Goal: Task Accomplishment & Management: Use online tool/utility

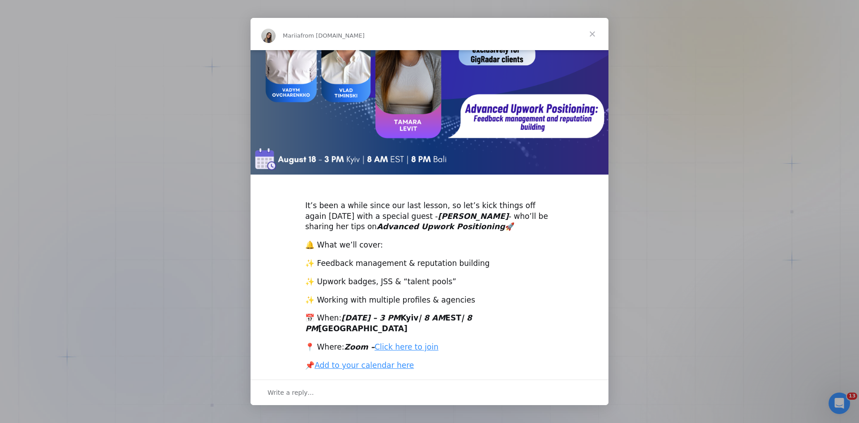
scroll to position [88, 0]
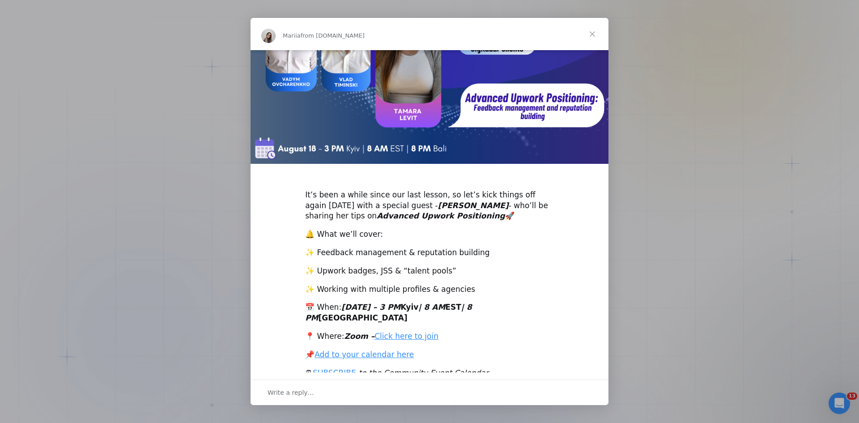
click at [192, 226] on div "Intercom messenger" at bounding box center [429, 211] width 859 height 423
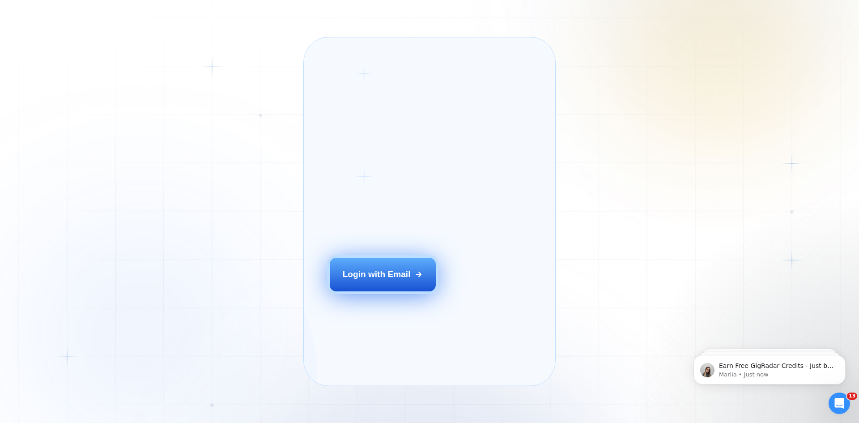
scroll to position [0, 0]
click at [360, 280] on div "Login with Email" at bounding box center [377, 274] width 68 height 12
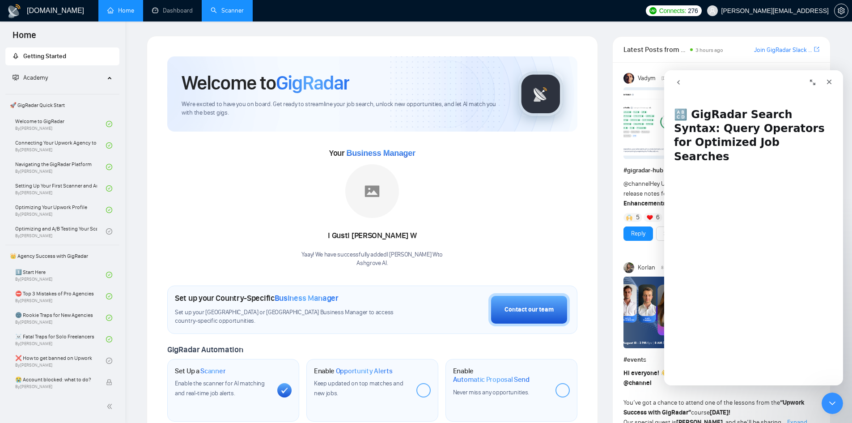
click at [223, 13] on link "Scanner" at bounding box center [227, 11] width 33 height 8
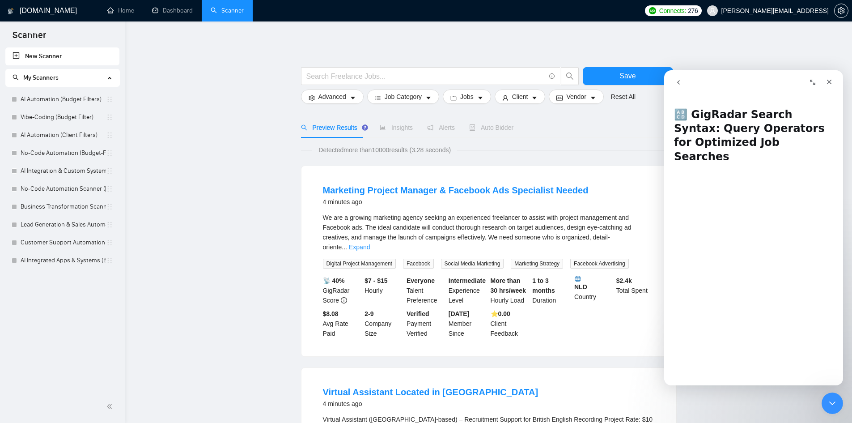
click at [827, 81] on icon "Close" at bounding box center [829, 81] width 7 height 7
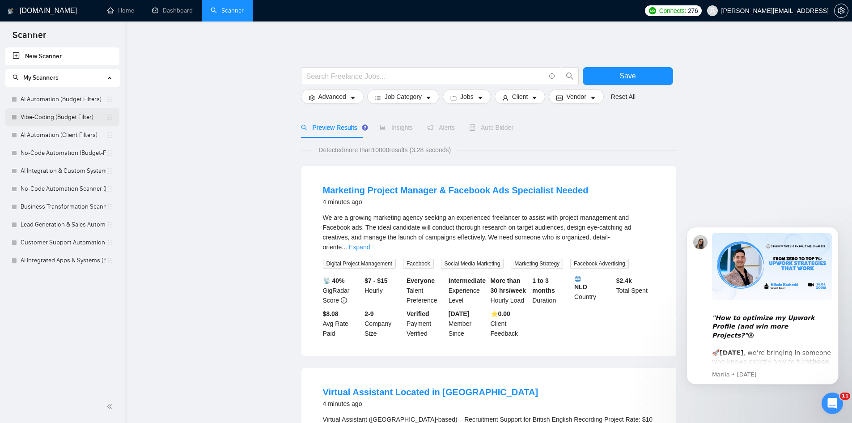
click at [83, 118] on link "Vibe-Coding (Budget Filter)" at bounding box center [63, 117] width 85 height 18
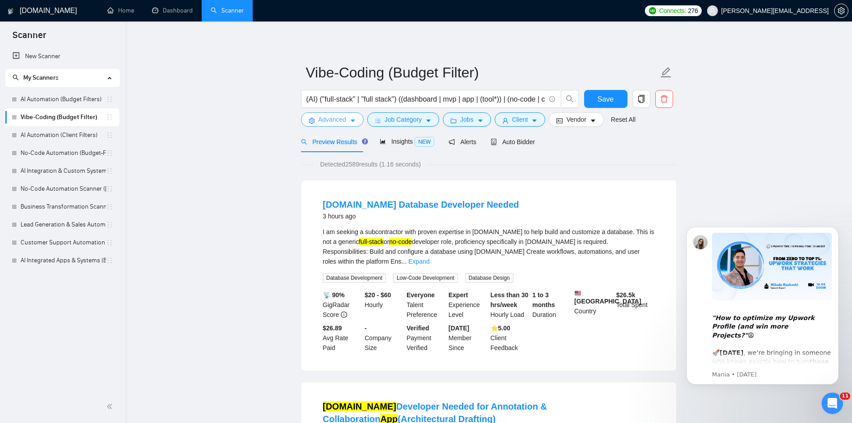
click at [339, 115] on span "Advanced" at bounding box center [333, 120] width 28 height 10
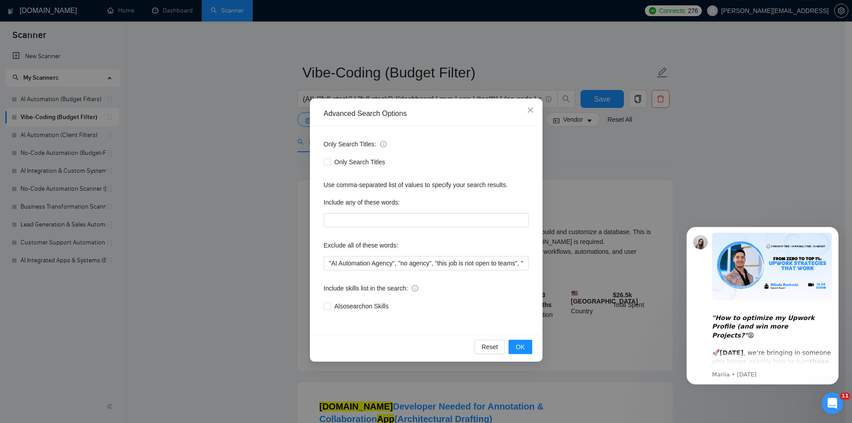
click at [224, 153] on div "Advanced Search Options Only Search Titles: Only Search Titles Use comma-separa…" at bounding box center [426, 211] width 852 height 423
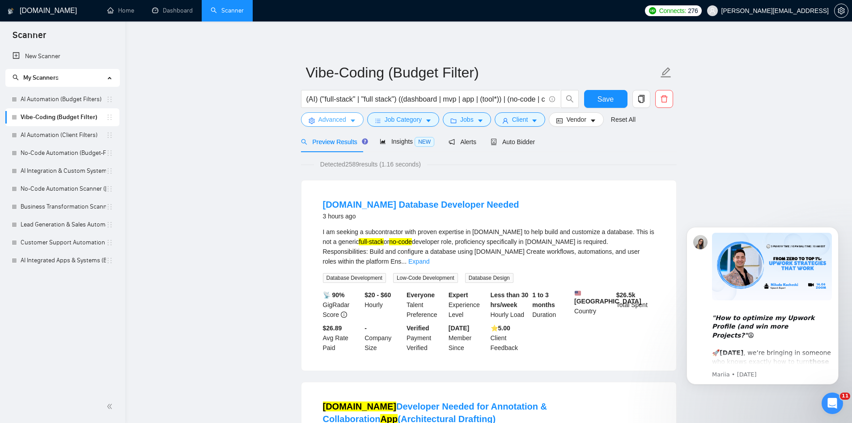
click at [349, 116] on button "Advanced" at bounding box center [332, 119] width 63 height 14
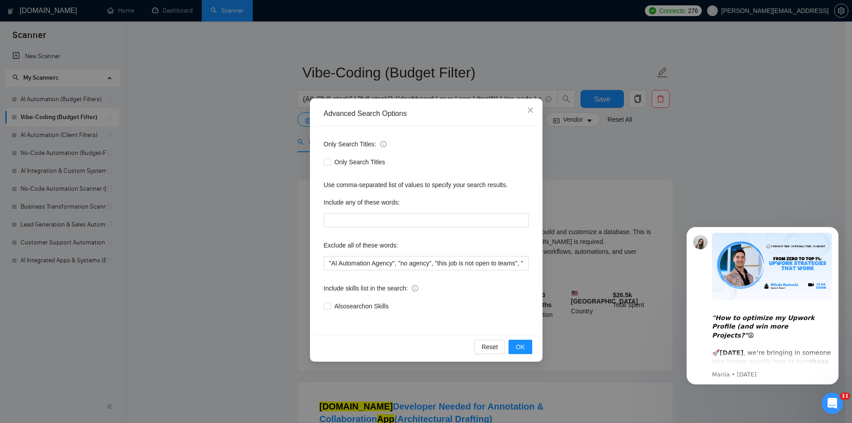
click at [298, 134] on div "Advanced Search Options Only Search Titles: Only Search Titles Use comma-separa…" at bounding box center [426, 211] width 852 height 423
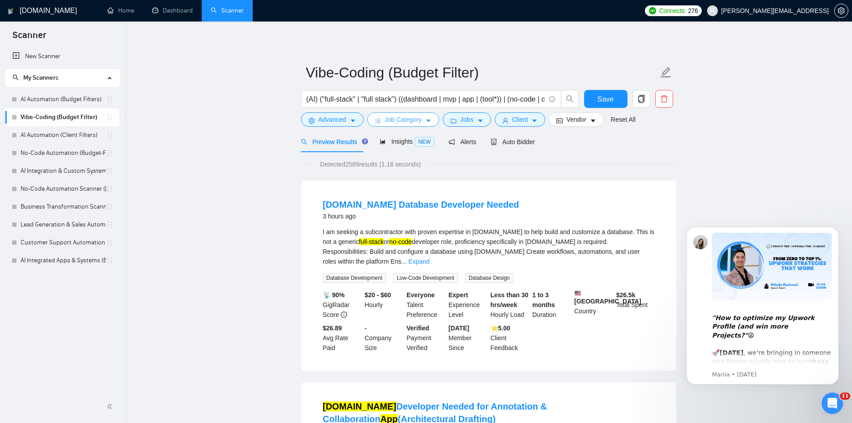
click at [401, 123] on span "Job Category" at bounding box center [403, 120] width 37 height 10
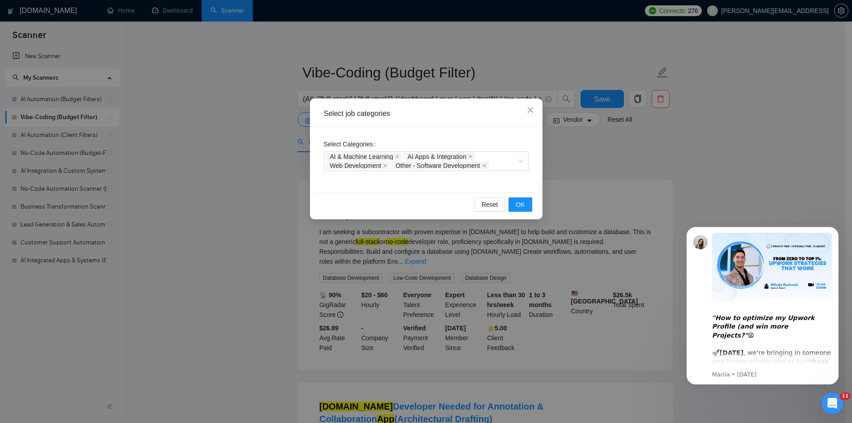
click at [624, 160] on div "Select job categories Select Categories AI & Machine Learning AI Apps & Integra…" at bounding box center [426, 211] width 852 height 423
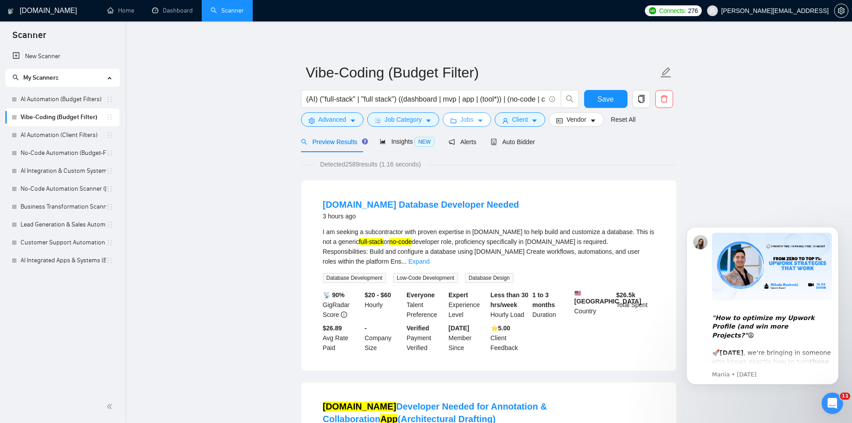
click at [468, 120] on span "Jobs" at bounding box center [466, 120] width 13 height 10
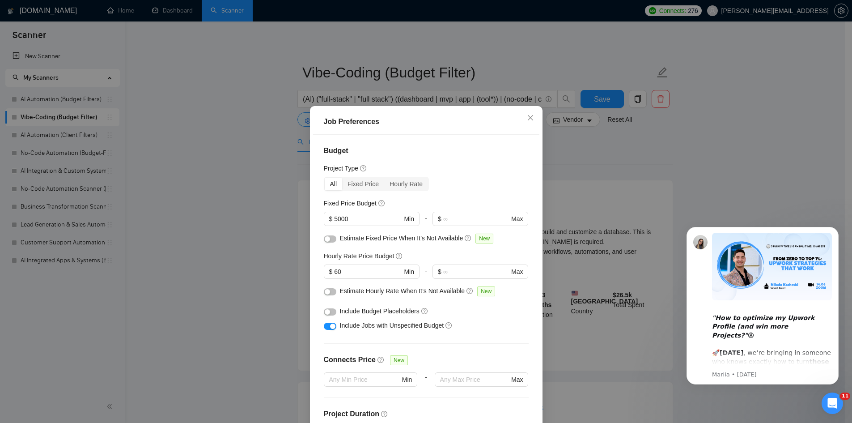
click at [575, 139] on div "Job Preferences Budget Project Type All Fixed Price Hourly Rate Fixed Price Bud…" at bounding box center [426, 211] width 852 height 423
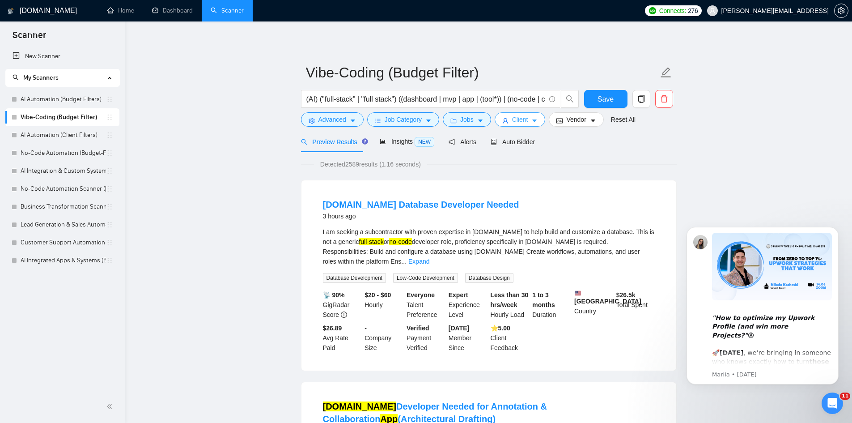
click at [518, 119] on span "Client" at bounding box center [520, 120] width 16 height 10
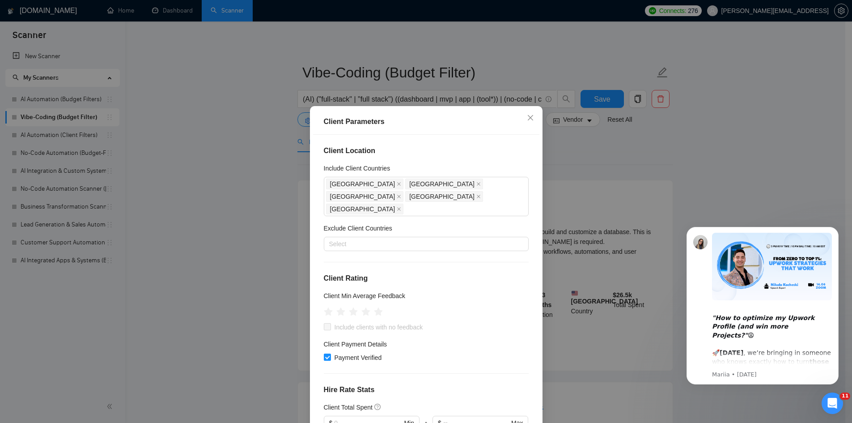
click at [582, 147] on div "Client Parameters Client Location Include Client Countries Australia United Sta…" at bounding box center [426, 211] width 852 height 423
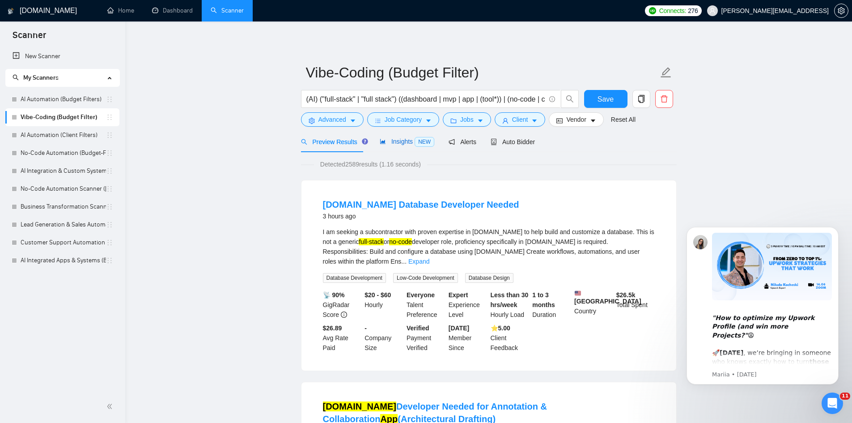
click at [410, 143] on span "Insights NEW" at bounding box center [407, 141] width 55 height 7
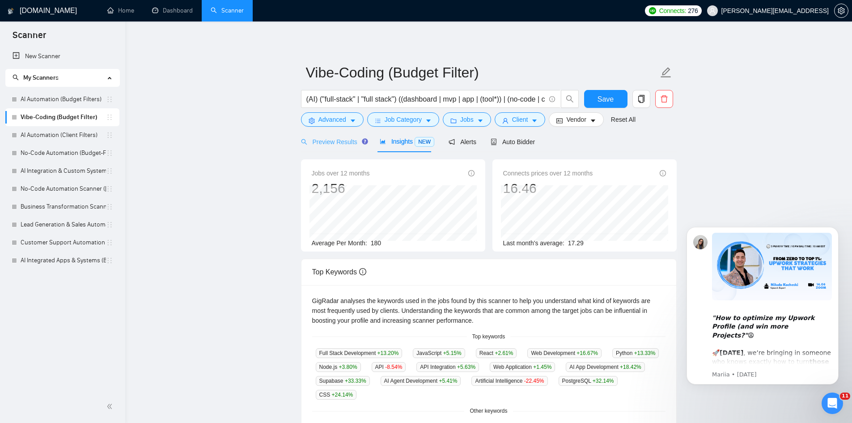
click at [328, 147] on div "Preview Results" at bounding box center [333, 141] width 64 height 21
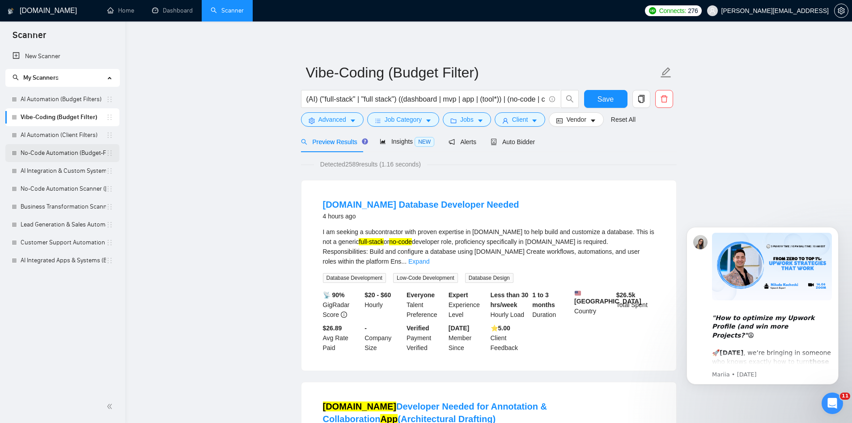
click at [60, 149] on link "No-Code Automation (Budget-Filters)" at bounding box center [63, 153] width 85 height 18
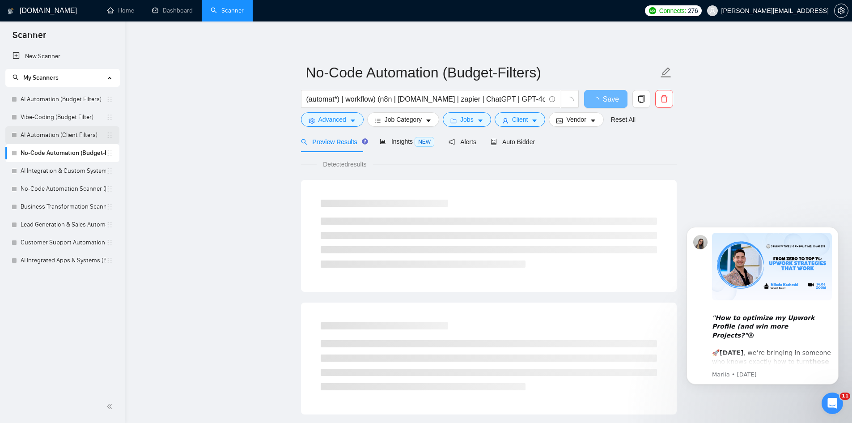
click at [62, 138] on link "AI Automation (Client Filters)" at bounding box center [63, 135] width 85 height 18
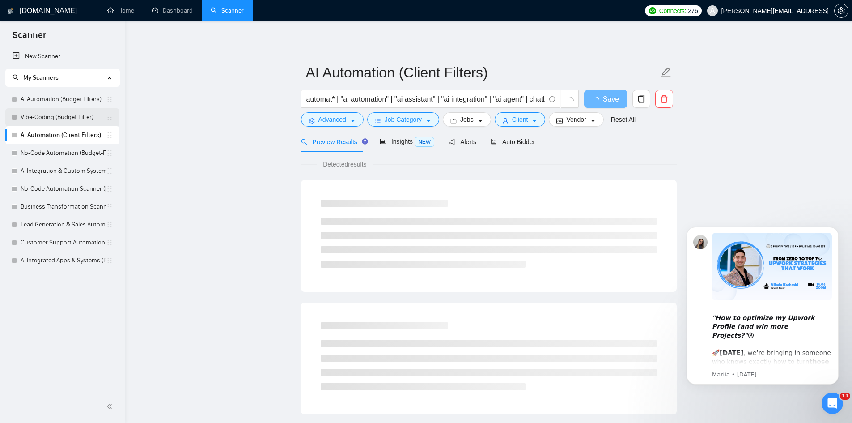
click at [64, 121] on link "Vibe-Coding (Budget Filter)" at bounding box center [63, 117] width 85 height 18
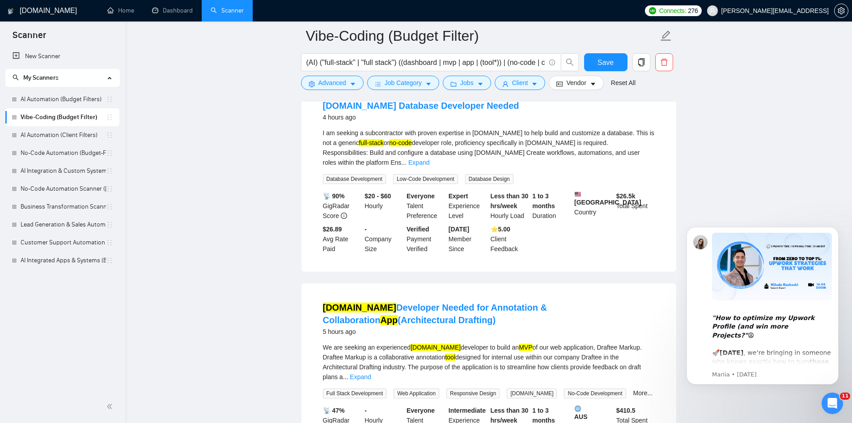
scroll to position [89, 0]
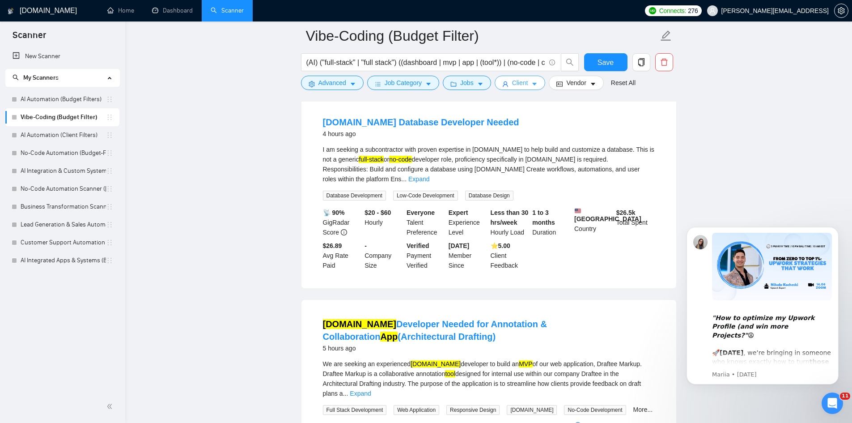
click at [513, 88] on button "Client" at bounding box center [520, 83] width 51 height 14
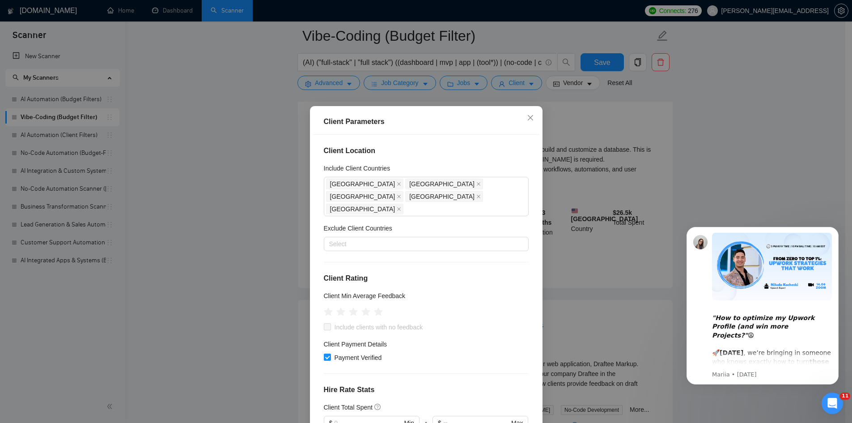
drag, startPoint x: 584, startPoint y: 113, endPoint x: 576, endPoint y: 112, distance: 7.7
click at [584, 113] on div "Client Parameters Client Location Include Client Countries Australia United Sta…" at bounding box center [426, 211] width 852 height 423
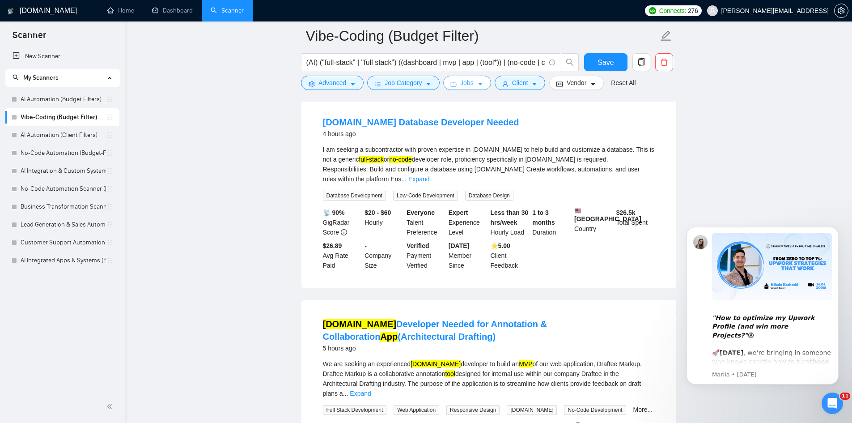
click at [460, 82] on span "Jobs" at bounding box center [466, 83] width 13 height 10
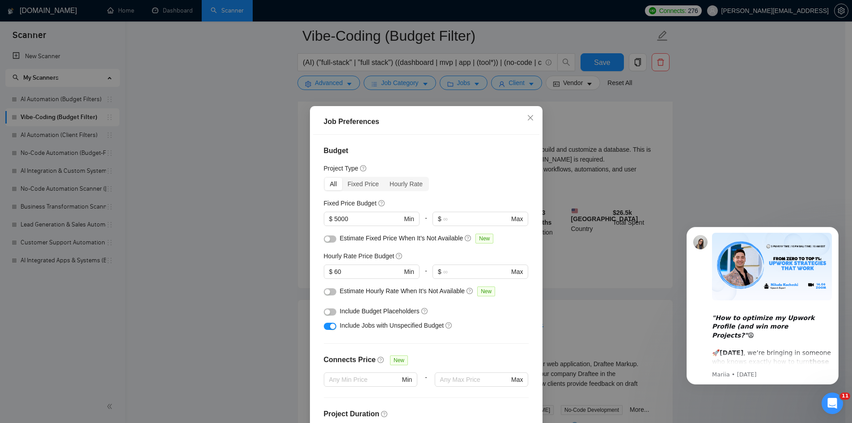
click at [218, 114] on div "Job Preferences Budget Project Type All Fixed Price Hourly Rate Fixed Price Bud…" at bounding box center [426, 211] width 852 height 423
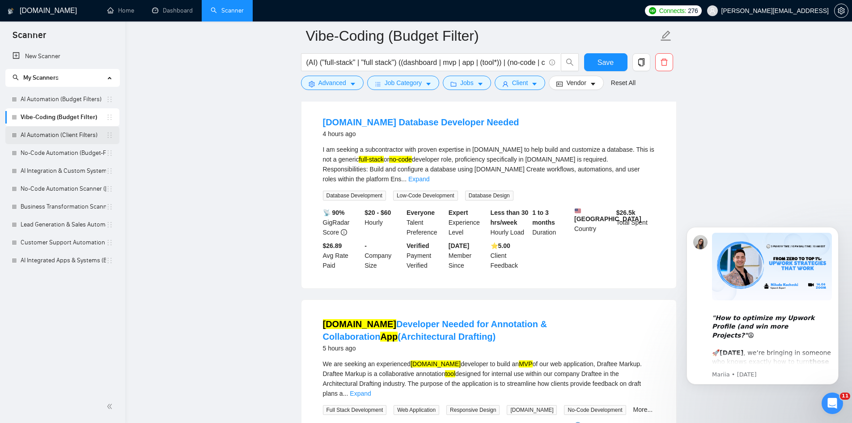
click at [67, 134] on link "AI Automation (Client Filters)" at bounding box center [63, 135] width 85 height 18
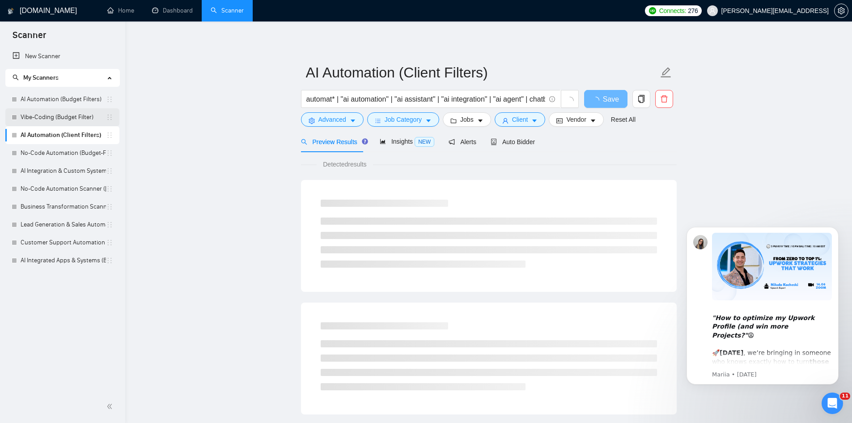
click at [73, 123] on link "Vibe-Coding (Budget Filter)" at bounding box center [63, 117] width 85 height 18
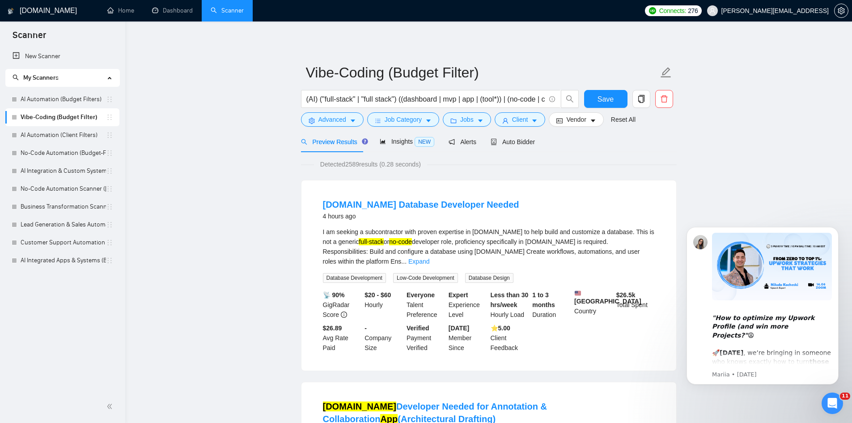
click at [60, 119] on link "Vibe-Coding (Budget Filter)" at bounding box center [63, 117] width 85 height 18
click at [518, 125] on button "Client" at bounding box center [520, 119] width 51 height 14
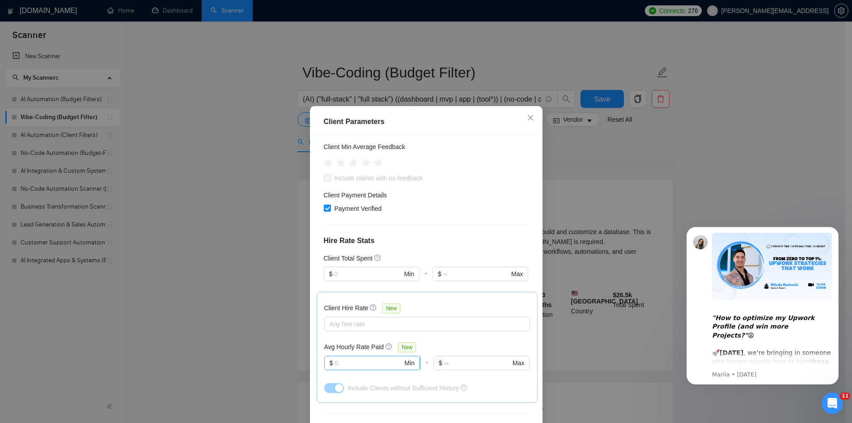
scroll to position [179, 0]
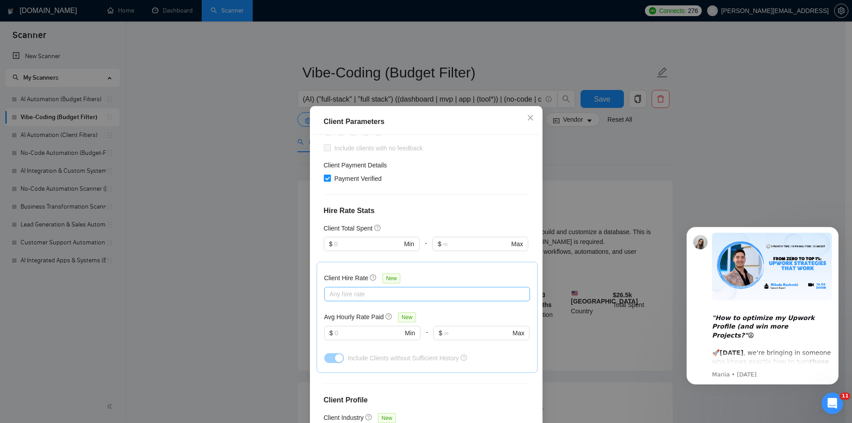
click at [411, 289] on div at bounding box center [423, 294] width 192 height 11
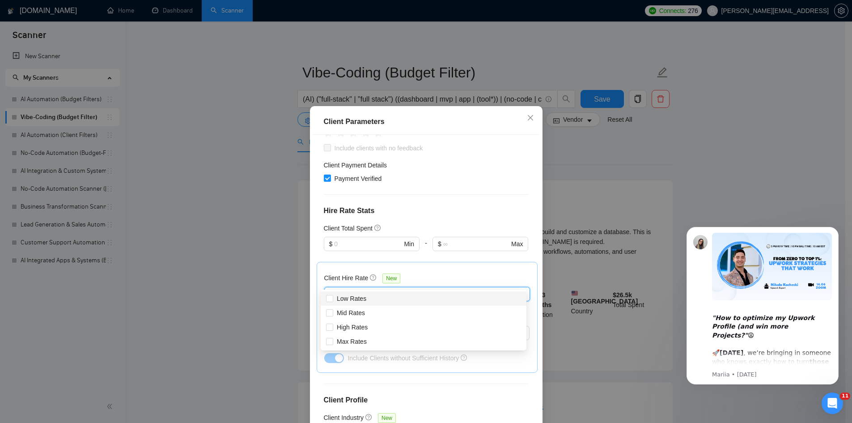
click at [230, 283] on div "Client Parameters Client Location Include Client Countries Australia United Sta…" at bounding box center [426, 211] width 852 height 423
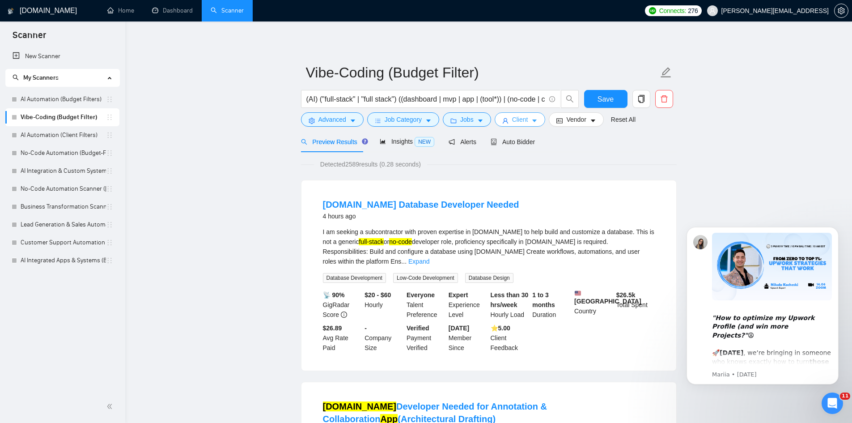
click at [523, 119] on span "Client" at bounding box center [520, 120] width 16 height 10
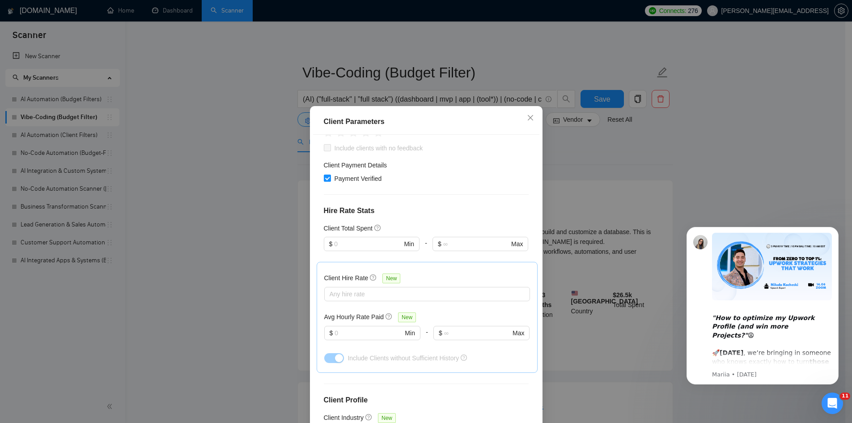
click at [562, 149] on div "Client Parameters Client Location Include Client Countries Australia United Sta…" at bounding box center [426, 211] width 852 height 423
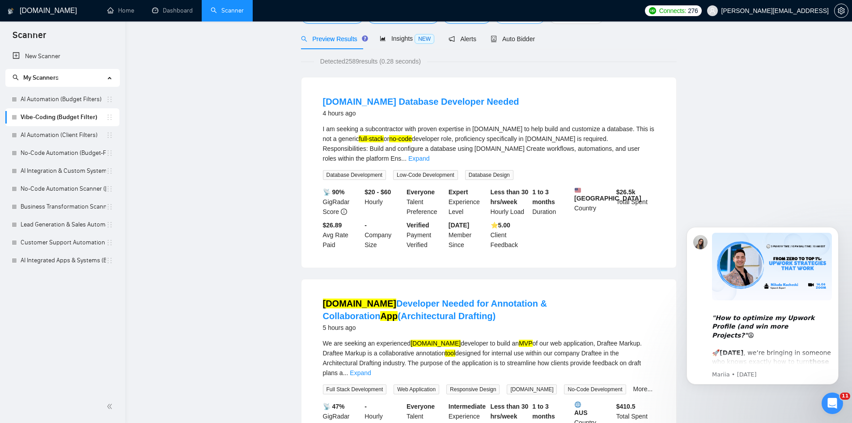
scroll to position [0, 0]
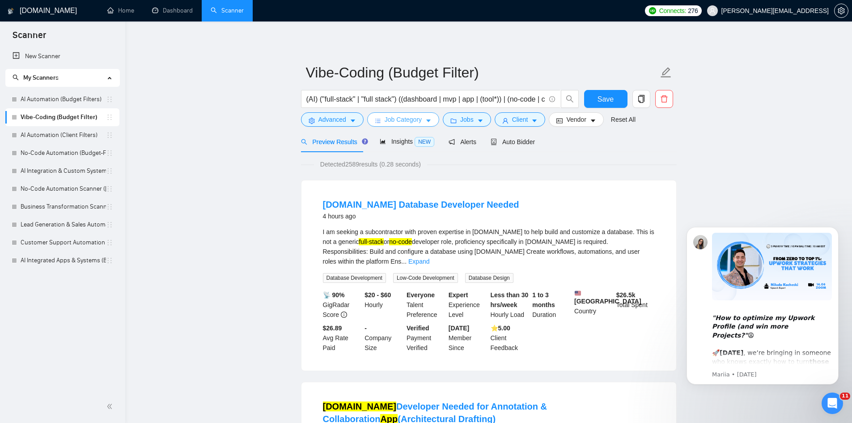
click at [421, 117] on button "Job Category" at bounding box center [403, 119] width 72 height 14
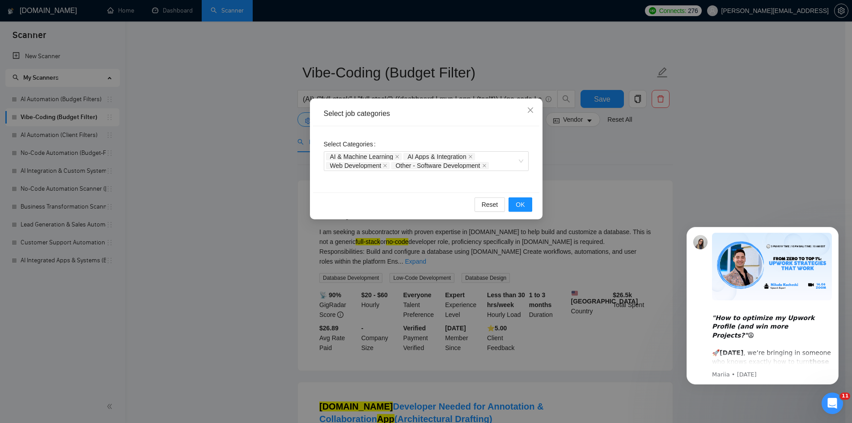
drag, startPoint x: 615, startPoint y: 162, endPoint x: 605, endPoint y: 156, distance: 11.8
click at [615, 162] on div "Select job categories Select Categories AI & Machine Learning AI Apps & Integra…" at bounding box center [426, 211] width 852 height 423
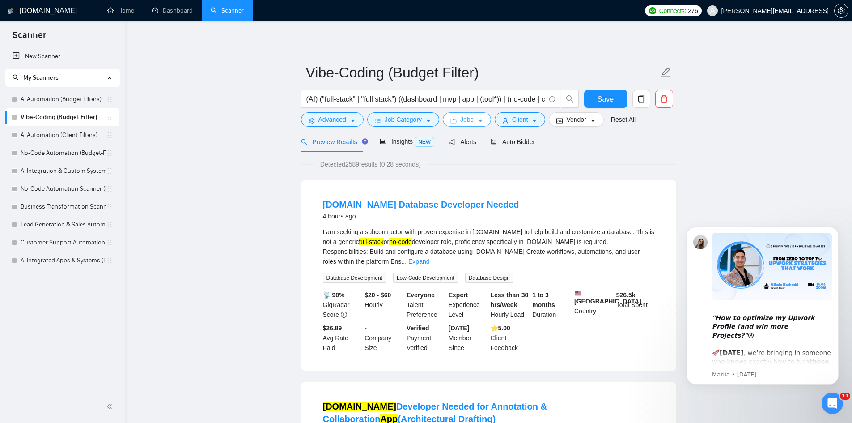
click at [466, 121] on span "Jobs" at bounding box center [466, 120] width 13 height 10
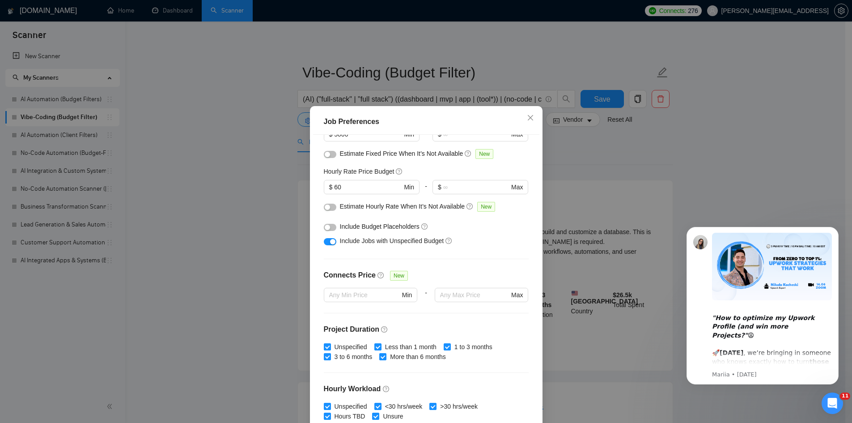
scroll to position [89, 0]
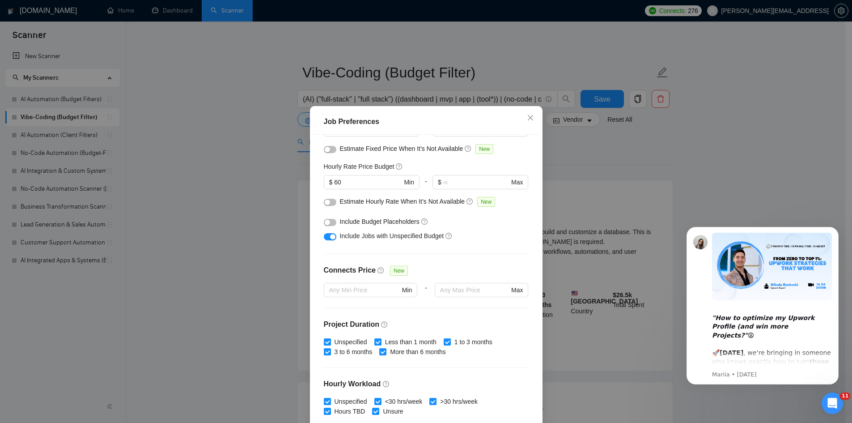
click at [565, 158] on div "Job Preferences Budget Project Type All Fixed Price Hourly Rate Fixed Price Bud…" at bounding box center [426, 211] width 852 height 423
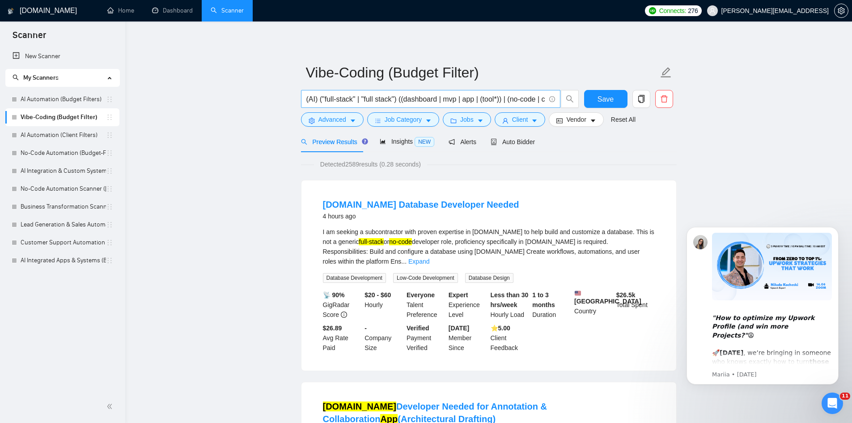
click at [451, 104] on input "(AI) ("full-stack" | "full stack") ((dashboard | mvp | app | (tool*)) | (no-cod…" at bounding box center [426, 99] width 239 height 11
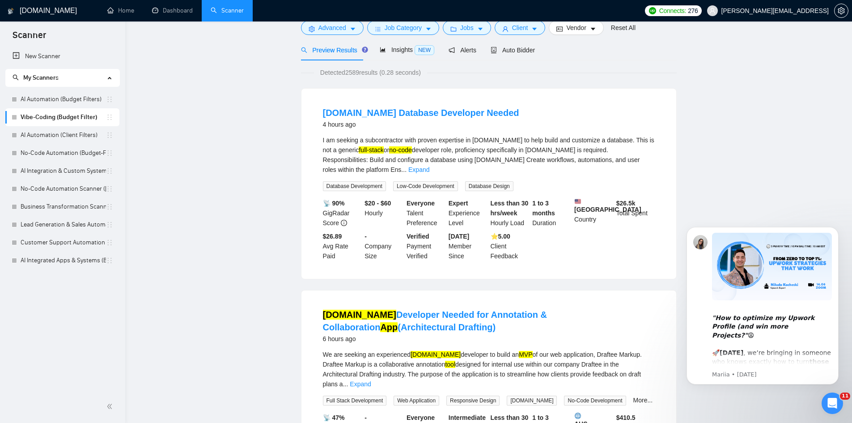
scroll to position [0, 0]
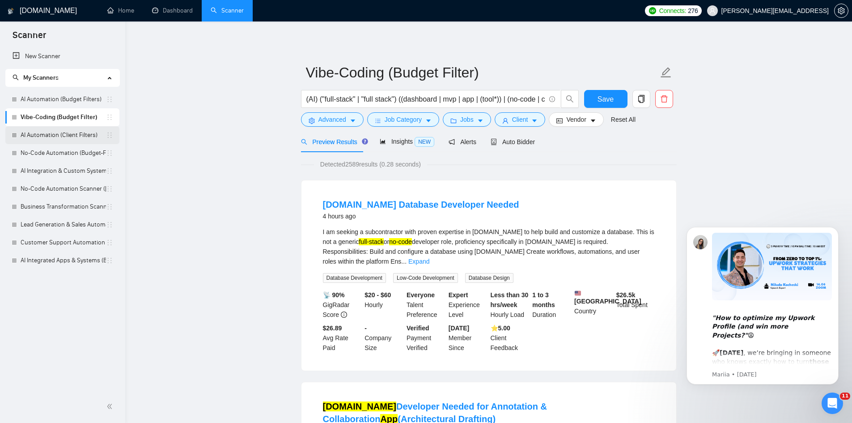
click at [55, 139] on link "AI Automation (Client Filters)" at bounding box center [63, 135] width 85 height 18
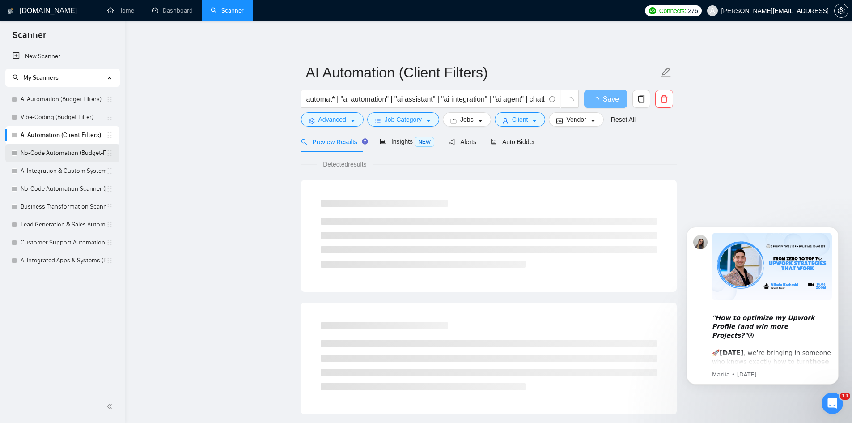
click at [50, 154] on link "No-Code Automation (Budget-Filters)" at bounding box center [63, 153] width 85 height 18
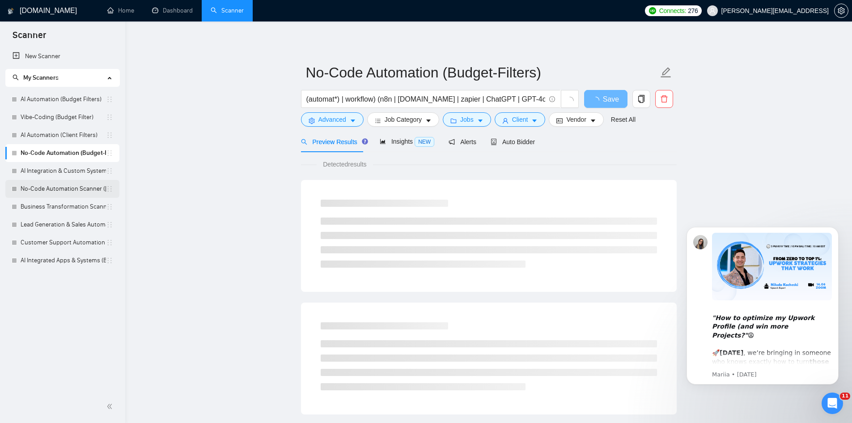
drag, startPoint x: 51, startPoint y: 174, endPoint x: 52, endPoint y: 187, distance: 13.1
click at [51, 174] on link "AI Integration & Custom Systems Scanner (Ivan)" at bounding box center [63, 171] width 85 height 18
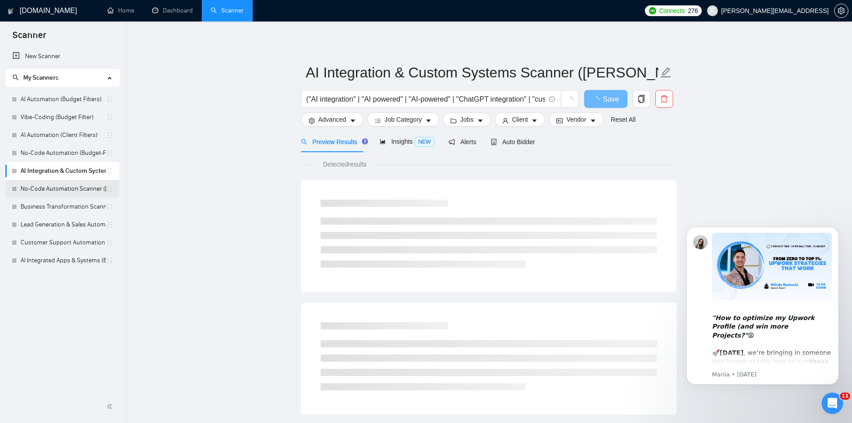
click at [55, 194] on link "No-Code Automation Scanner (Ivan)" at bounding box center [63, 189] width 85 height 18
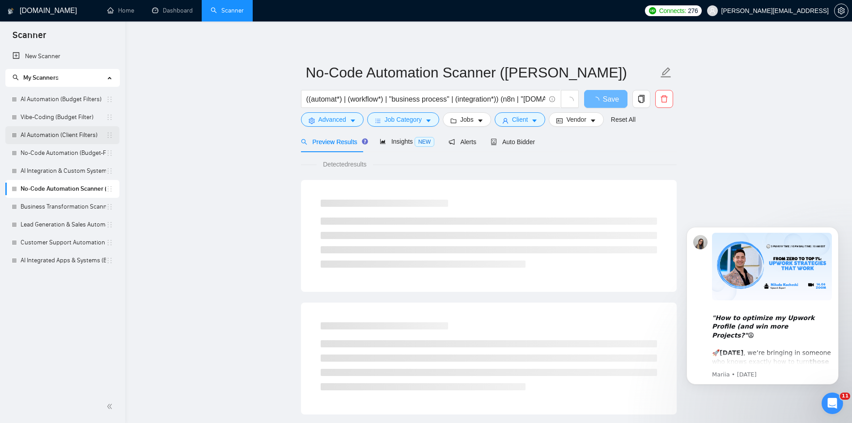
click at [85, 132] on link "AI Automation (Client Filters)" at bounding box center [63, 135] width 85 height 18
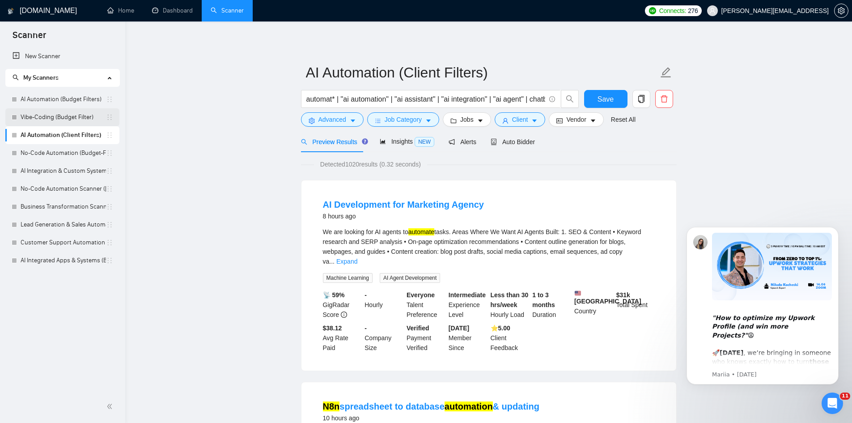
click at [87, 120] on link "Vibe-Coding (Budget Filter)" at bounding box center [63, 117] width 85 height 18
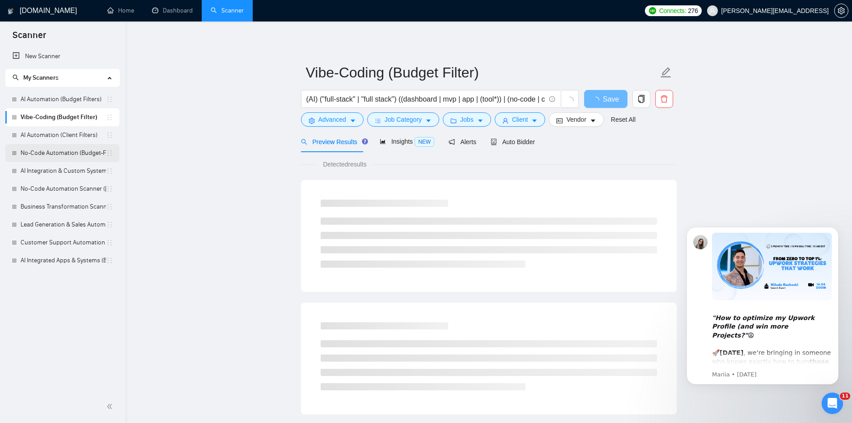
click at [76, 152] on link "No-Code Automation (Budget-Filters)" at bounding box center [63, 153] width 85 height 18
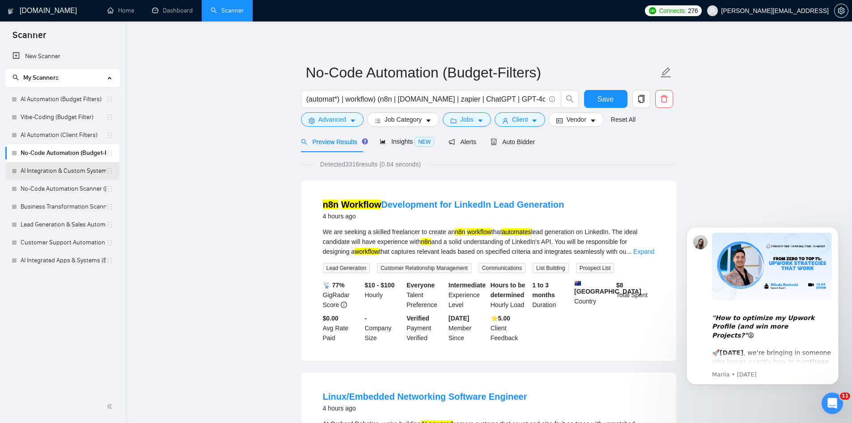
click at [78, 170] on link "AI Integration & Custom Systems Scanner (Ivan)" at bounding box center [63, 171] width 85 height 18
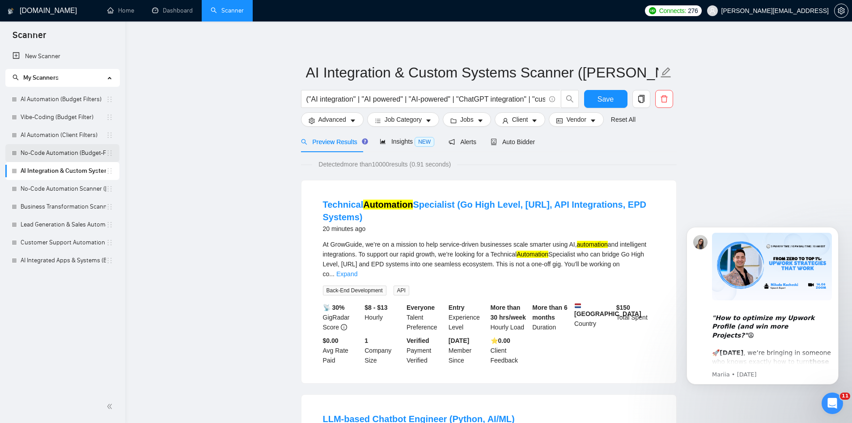
click at [60, 152] on link "No-Code Automation (Budget-Filters)" at bounding box center [63, 153] width 85 height 18
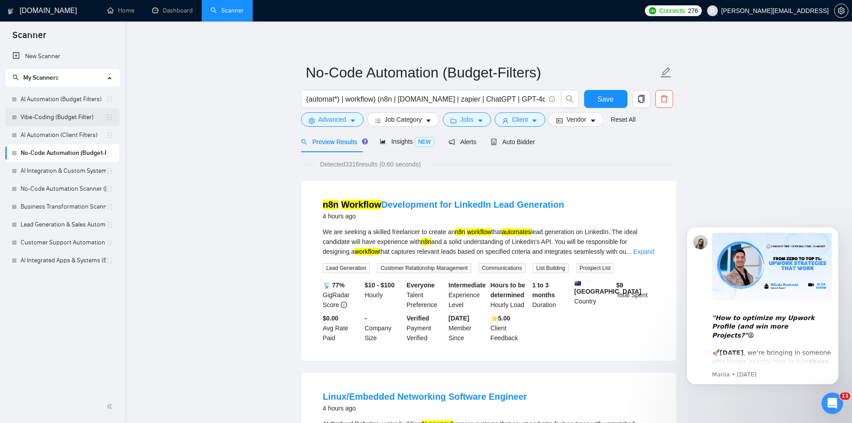
click at [55, 120] on link "Vibe-Coding (Budget Filter)" at bounding box center [63, 117] width 85 height 18
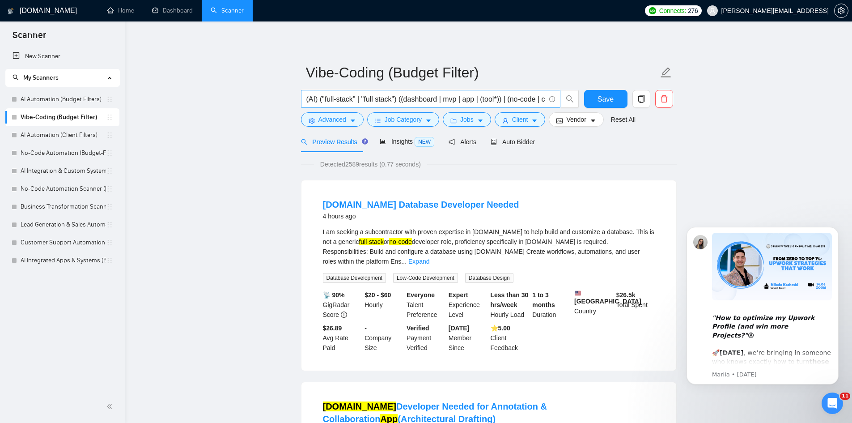
click at [368, 101] on input "(AI) ("full-stack" | "full stack") ((dashboard | mvp | app | (tool*)) | (no-cod…" at bounding box center [426, 99] width 239 height 11
click at [79, 270] on div "New Scanner My Scanners AI Automation (Budget Filters) Vibe-Coding (Budget Filt…" at bounding box center [62, 218] width 125 height 343
click at [82, 263] on link "AI Integrated Apps & Systems (Budget Filters)" at bounding box center [63, 260] width 85 height 18
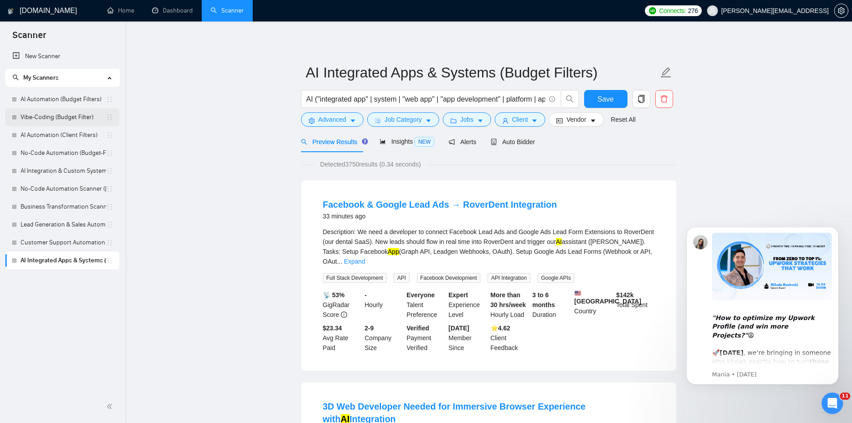
click at [35, 119] on link "Vibe-Coding (Budget Filter)" at bounding box center [63, 117] width 85 height 18
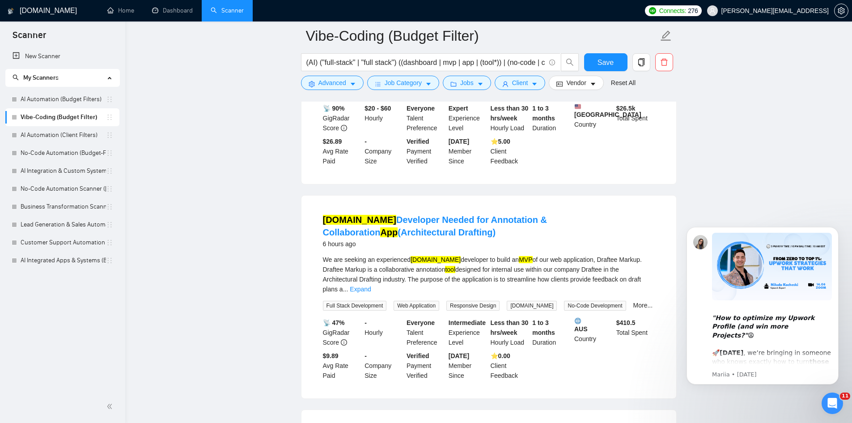
scroll to position [224, 0]
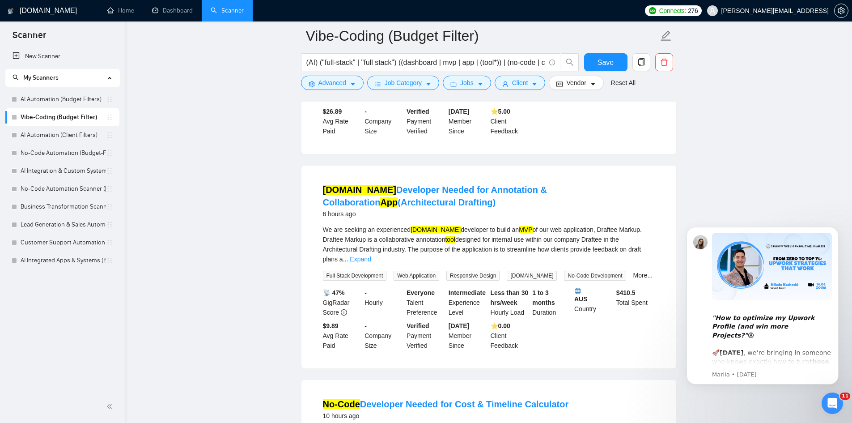
drag, startPoint x: 368, startPoint y: 197, endPoint x: 317, endPoint y: 175, distance: 55.7
click at [317, 176] on li "Bubble.io Developer Needed for Annotation & Collaboration App (Architectural Dr…" at bounding box center [488, 266] width 353 height 181
click at [479, 209] on div "6 hours ago" at bounding box center [489, 214] width 332 height 11
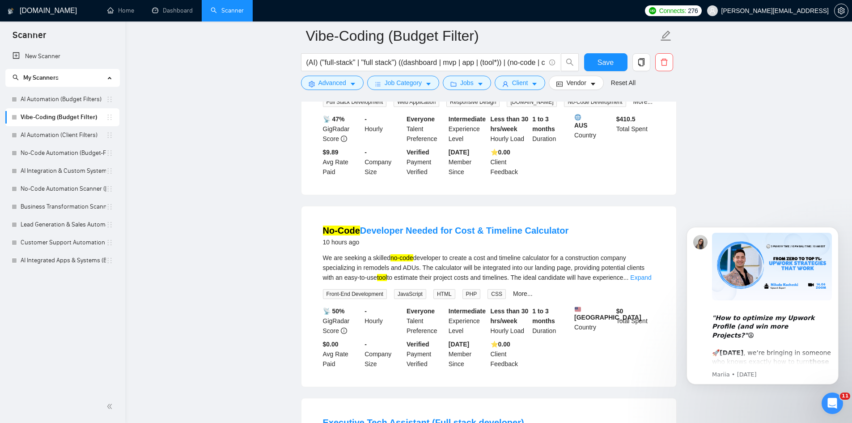
scroll to position [403, 0]
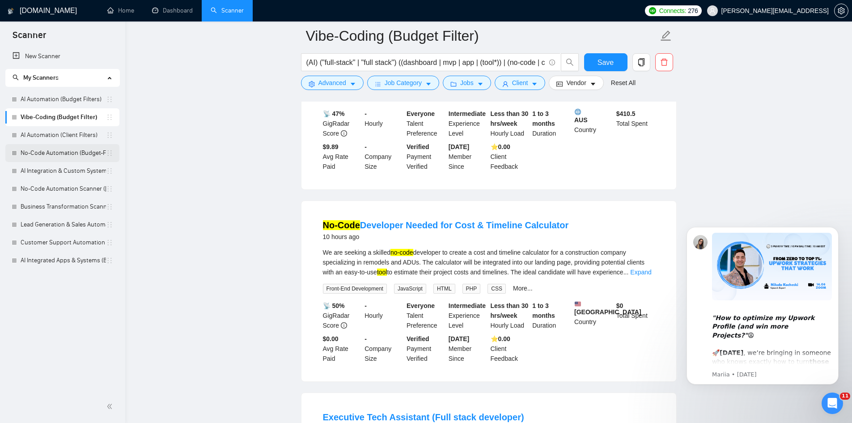
click at [81, 157] on link "No-Code Automation (Budget-Filters)" at bounding box center [63, 153] width 85 height 18
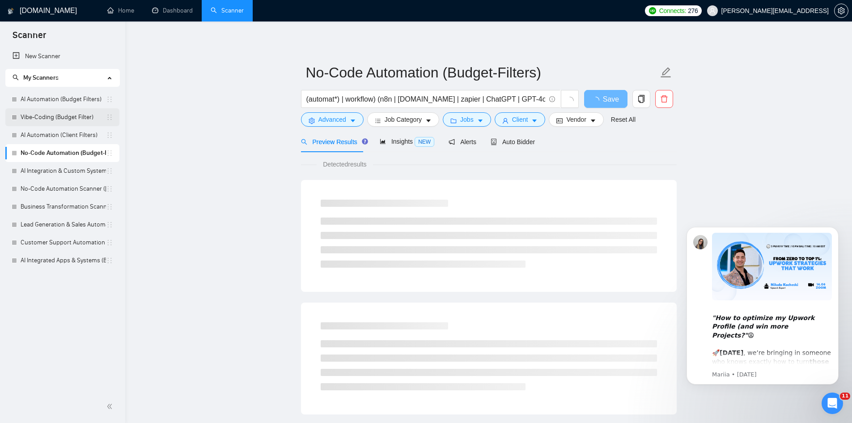
click at [73, 120] on link "Vibe-Coding (Budget Filter)" at bounding box center [63, 117] width 85 height 18
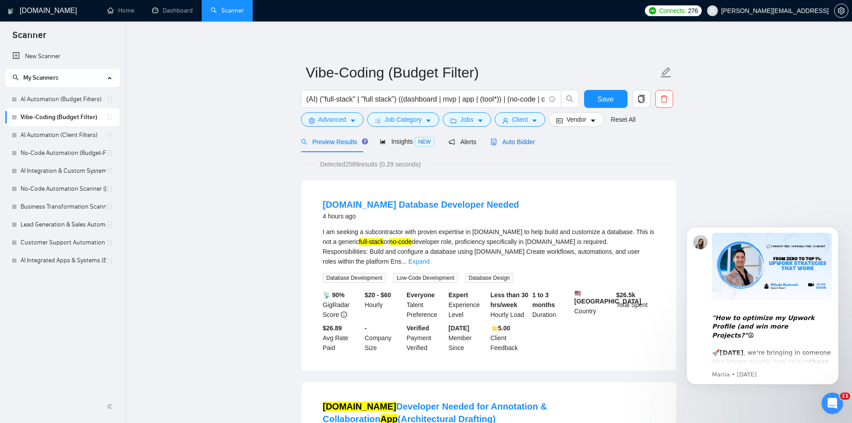
drag, startPoint x: 519, startPoint y: 141, endPoint x: 524, endPoint y: 136, distance: 7.0
click at [519, 141] on span "Auto Bidder" at bounding box center [513, 141] width 44 height 7
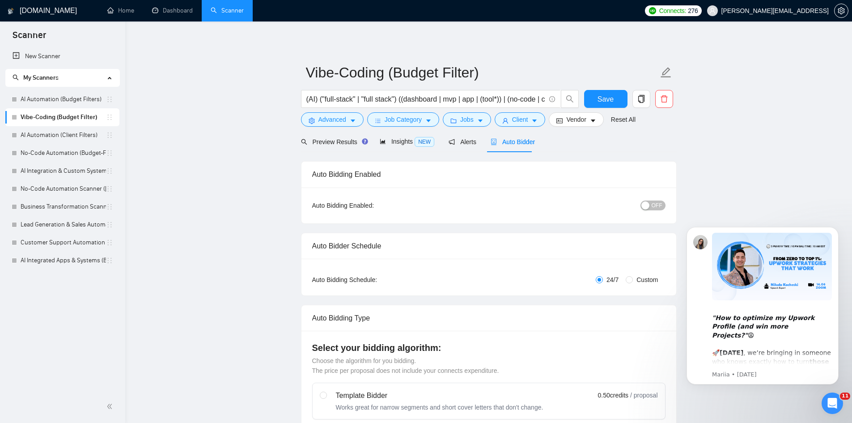
checkbox input "true"
drag, startPoint x: 47, startPoint y: 135, endPoint x: 37, endPoint y: 136, distance: 10.9
click at [31, 139] on link "AI Automation (Client Filters)" at bounding box center [63, 135] width 85 height 18
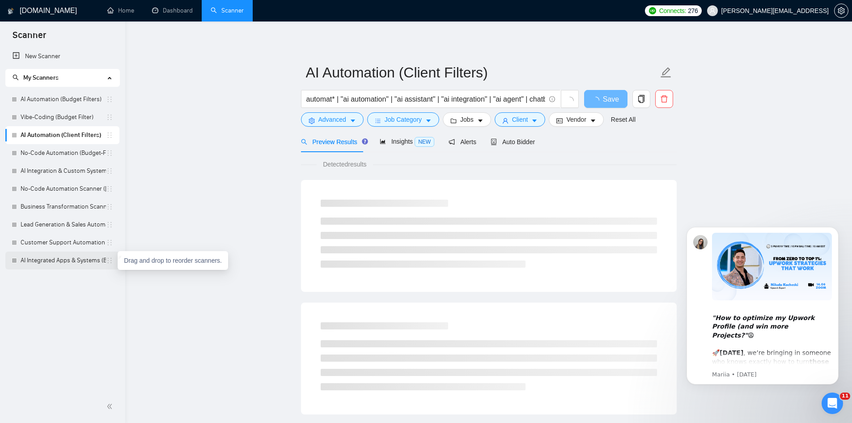
click at [112, 261] on icon "holder" at bounding box center [109, 260] width 7 height 7
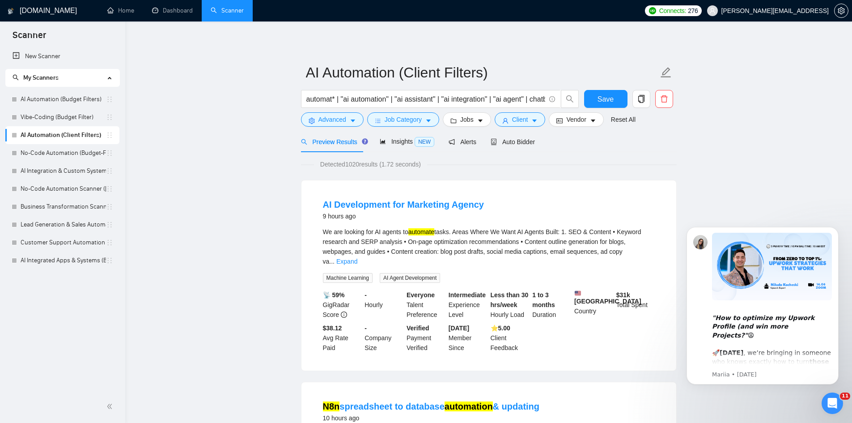
drag, startPoint x: 99, startPoint y: 263, endPoint x: 244, endPoint y: 285, distance: 147.1
click at [522, 141] on span "Auto Bidder" at bounding box center [513, 141] width 44 height 7
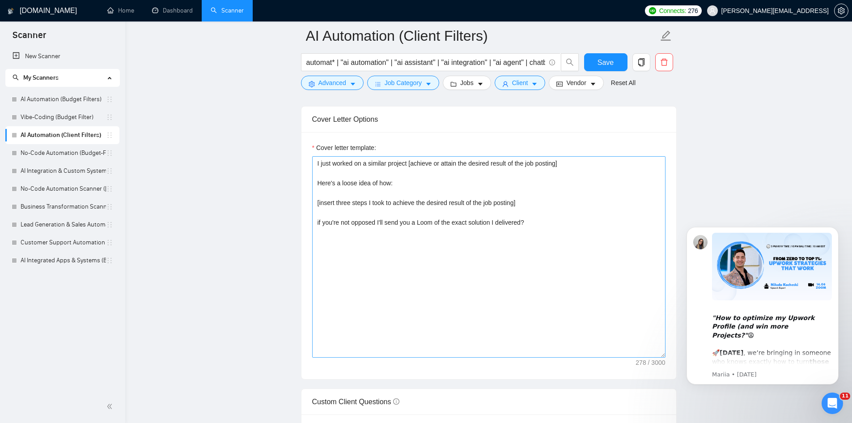
scroll to position [940, 0]
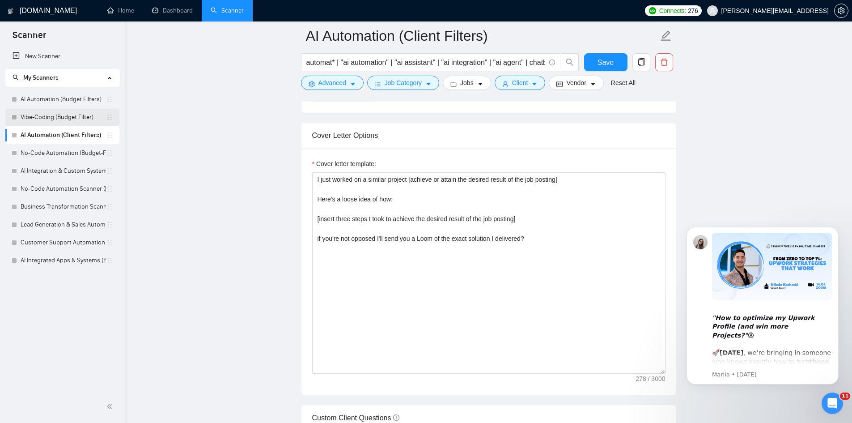
click at [81, 114] on link "Vibe-Coding (Budget Filter)" at bounding box center [63, 117] width 85 height 18
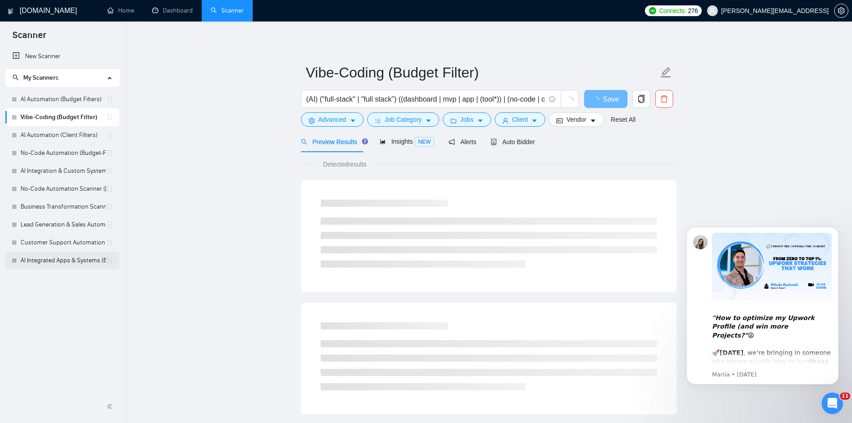
click at [69, 260] on link "AI Integrated Apps & Systems (Budget Filters)" at bounding box center [63, 260] width 85 height 18
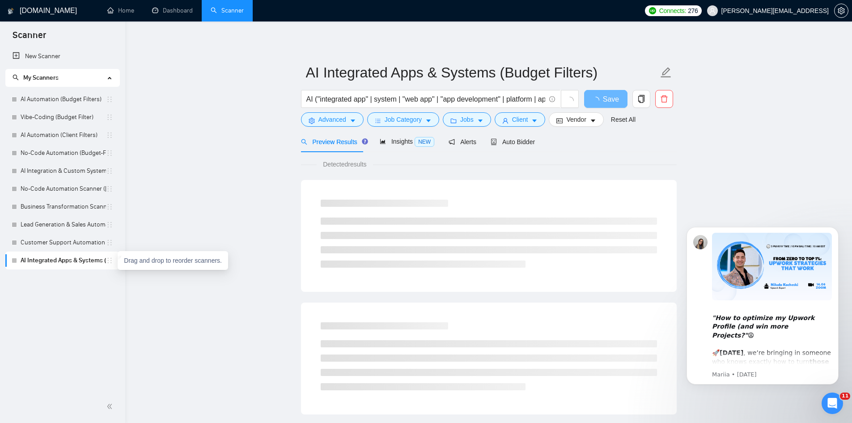
click at [111, 257] on icon "holder" at bounding box center [109, 260] width 7 height 7
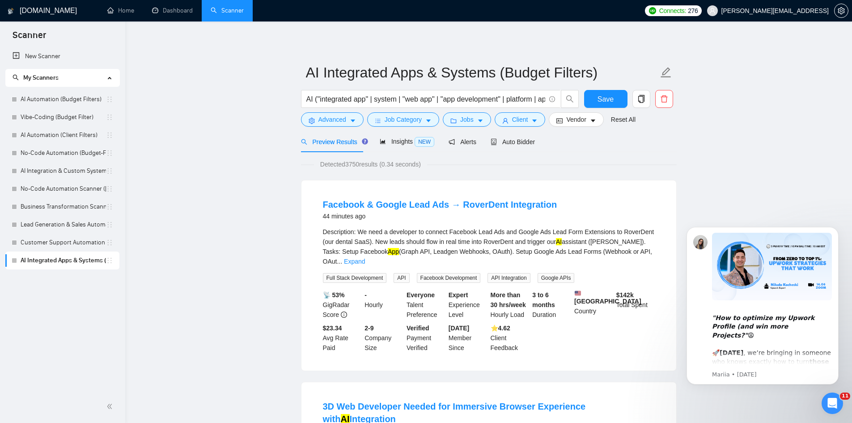
drag, startPoint x: 28, startPoint y: 262, endPoint x: 18, endPoint y: 283, distance: 23.6
click at [18, 283] on div "New Scanner My Scanners AI Automation (Budget Filters) Vibe-Coding (Budget Filt…" at bounding box center [62, 218] width 125 height 343
click at [109, 258] on icon "holder" at bounding box center [109, 260] width 7 height 7
click at [48, 238] on link "Customer Support Automation (Ivan)" at bounding box center [63, 243] width 85 height 18
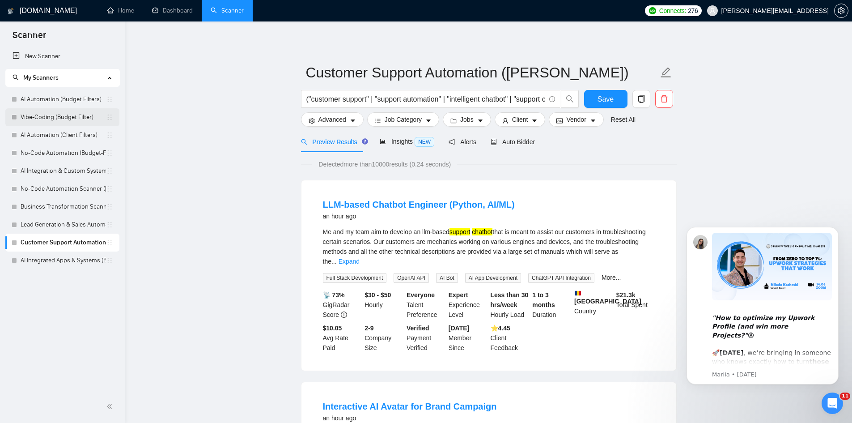
click at [84, 116] on link "Vibe-Coding (Budget Filter)" at bounding box center [63, 117] width 85 height 18
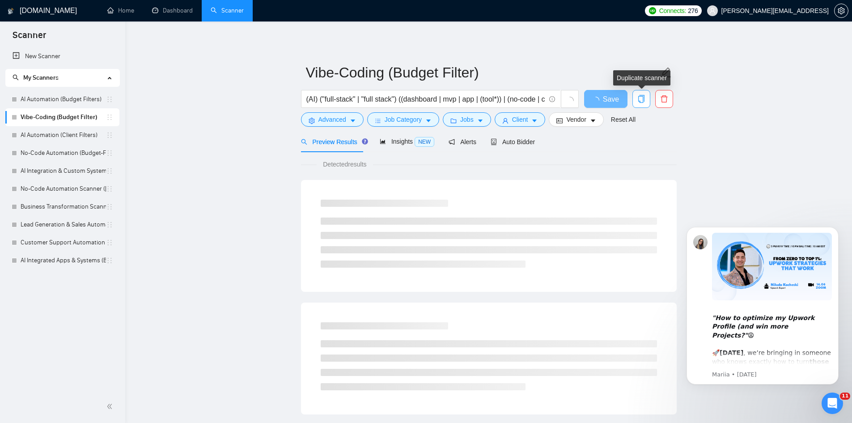
click at [645, 99] on icon "copy" at bounding box center [642, 99] width 8 height 8
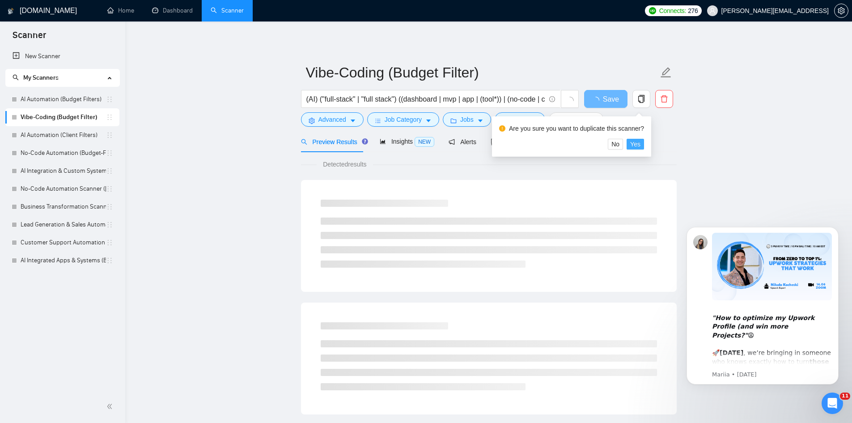
click at [631, 146] on span "Yes" at bounding box center [635, 144] width 10 height 10
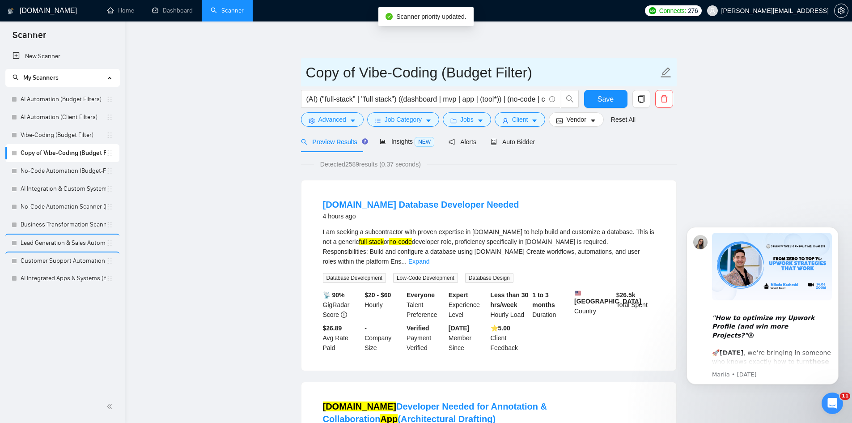
drag, startPoint x: 450, startPoint y: 73, endPoint x: 498, endPoint y: 79, distance: 49.1
click at [498, 79] on input "Copy of Vibe-Coding (Budget Filter)" at bounding box center [482, 72] width 353 height 22
drag, startPoint x: 361, startPoint y: 79, endPoint x: 295, endPoint y: 78, distance: 65.8
type input "Vibe-Coding (Client Filter)"
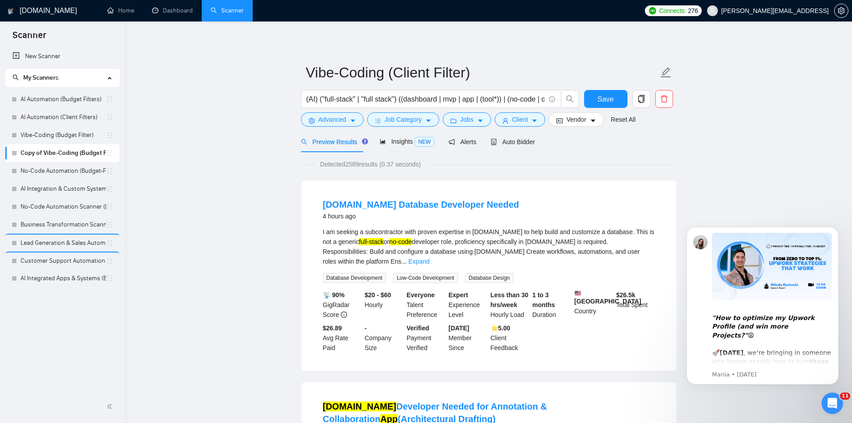
click at [598, 98] on button "Save" at bounding box center [605, 99] width 43 height 18
click at [519, 123] on span "Client" at bounding box center [520, 120] width 16 height 10
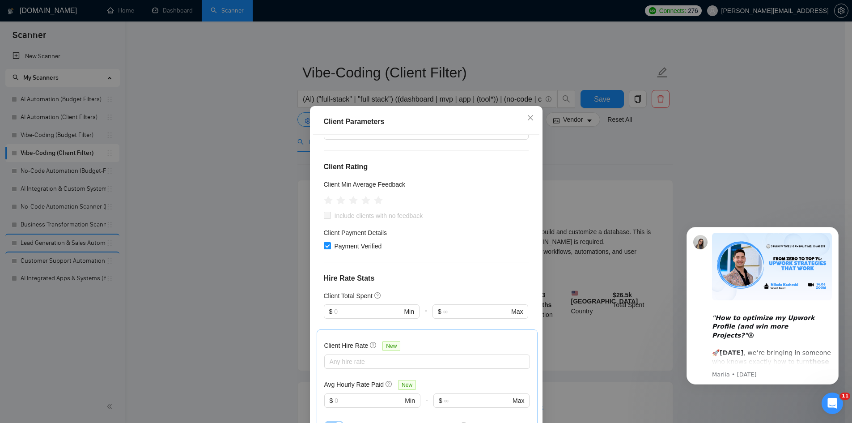
scroll to position [179, 0]
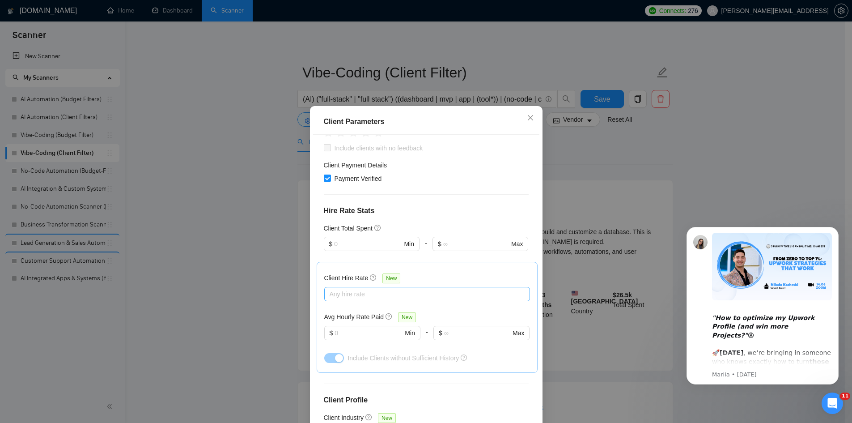
click at [375, 289] on div at bounding box center [423, 294] width 192 height 11
click at [363, 327] on span "High Rates" at bounding box center [352, 327] width 31 height 7
click at [332, 327] on input "High Rates" at bounding box center [329, 327] width 6 height 6
checkbox input "true"
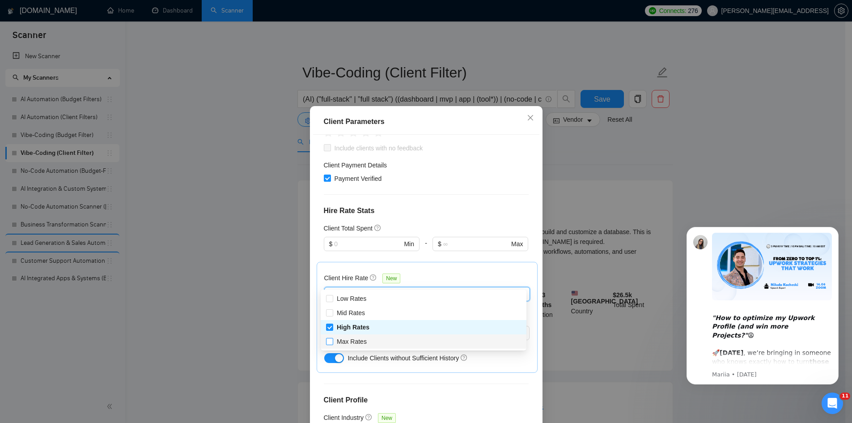
click at [361, 344] on span "Max Rates" at bounding box center [352, 341] width 30 height 7
click at [332, 344] on input "Max Rates" at bounding box center [329, 341] width 6 height 6
checkbox input "true"
click at [443, 273] on div "Client Hire Rate New" at bounding box center [427, 280] width 206 height 14
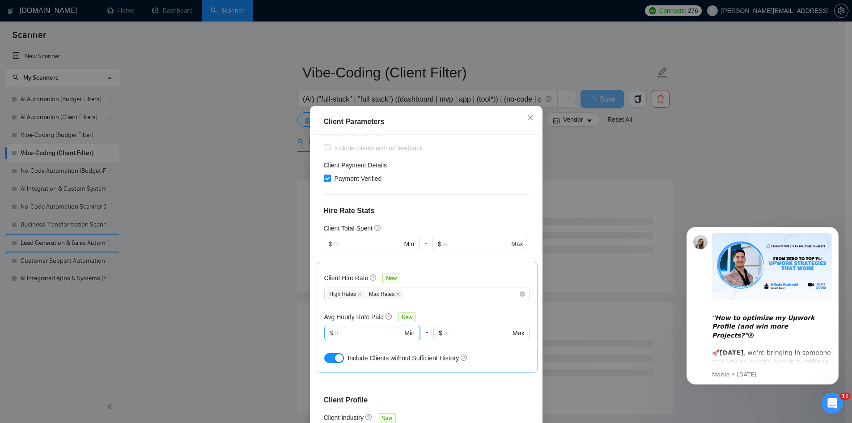
click at [381, 328] on input "text" at bounding box center [369, 333] width 68 height 10
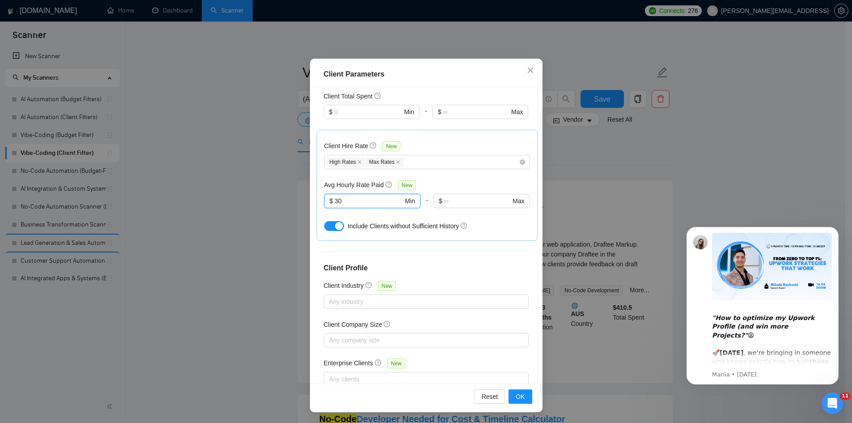
scroll to position [273, 0]
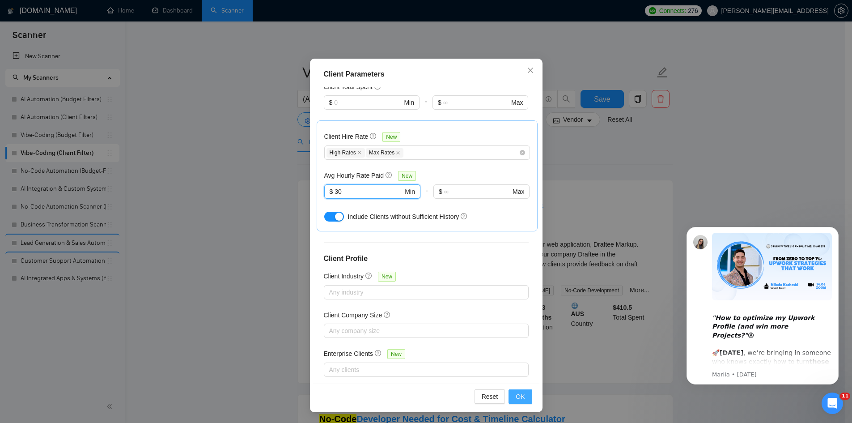
type input "30"
click at [516, 394] on span "OK" at bounding box center [520, 397] width 9 height 10
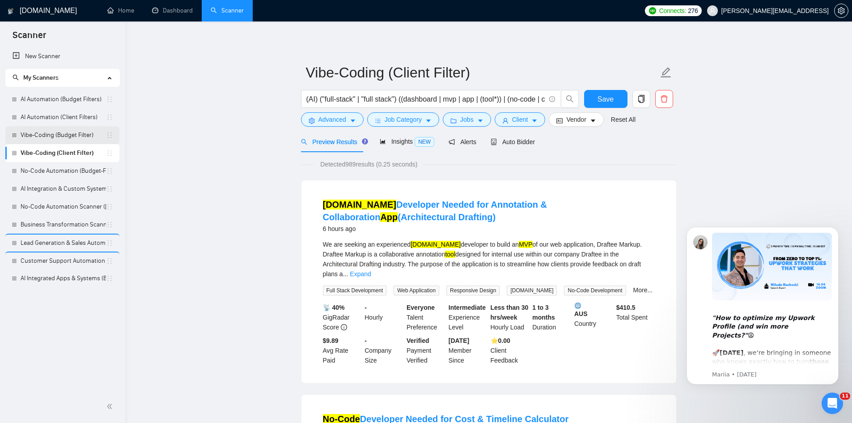
click at [75, 136] on link "Vibe-Coding (Budget Filter)" at bounding box center [63, 135] width 85 height 18
click at [467, 123] on span "Jobs" at bounding box center [466, 120] width 13 height 10
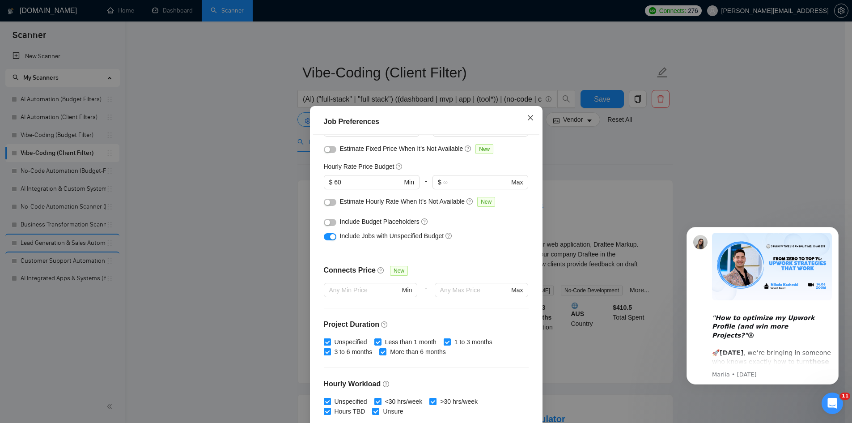
drag, startPoint x: 529, startPoint y: 118, endPoint x: 340, endPoint y: 113, distance: 189.8
click at [529, 118] on icon "close" at bounding box center [530, 117] width 7 height 7
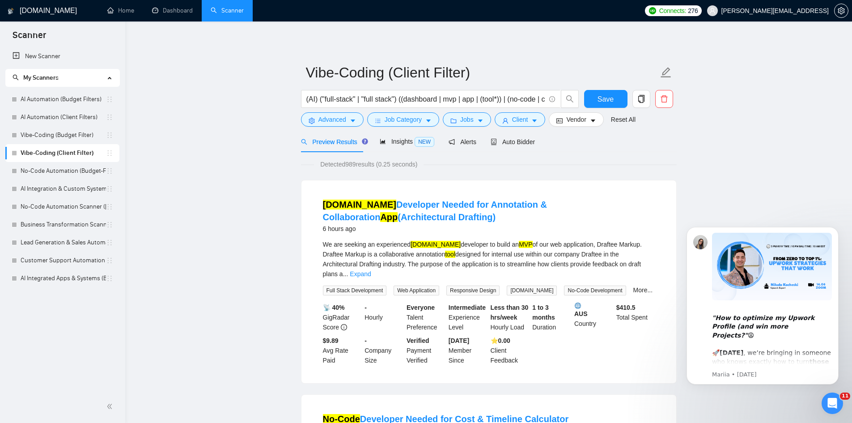
click at [561, 163] on div "Detected 989 results (0.25 seconds)" at bounding box center [489, 164] width 376 height 10
click at [477, 121] on icon "caret-down" at bounding box center [480, 121] width 6 height 6
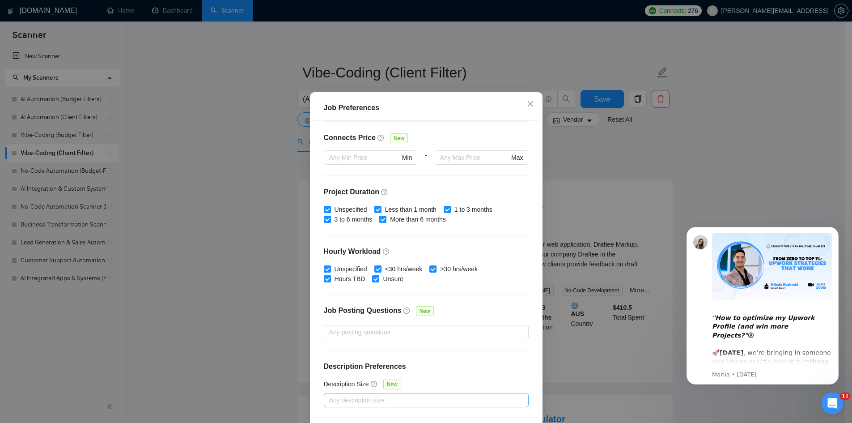
scroll to position [47, 0]
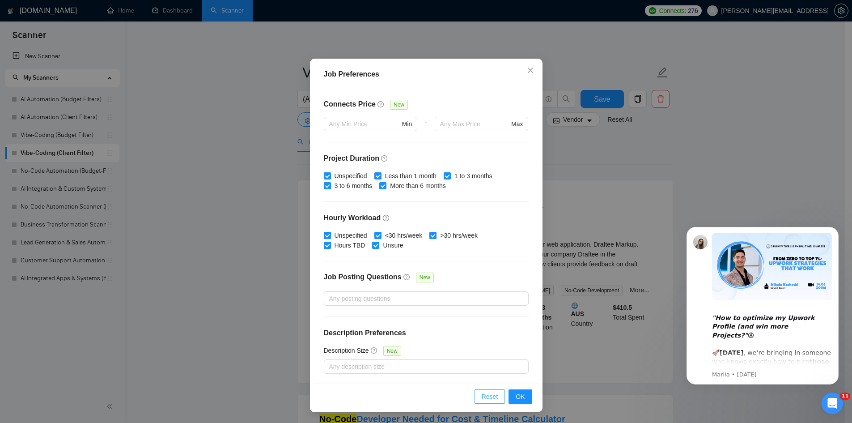
click at [491, 397] on span "Reset" at bounding box center [490, 397] width 17 height 10
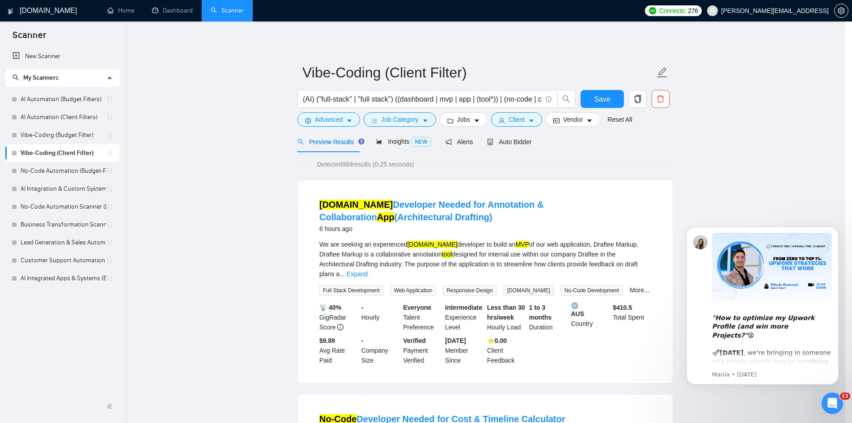
scroll to position [0, 0]
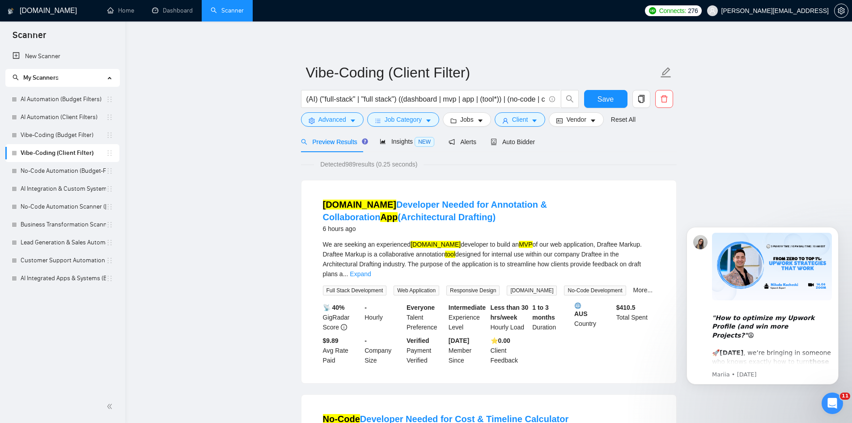
click at [599, 138] on div "Preview Results Insights NEW Alerts Auto Bidder" at bounding box center [489, 141] width 376 height 21
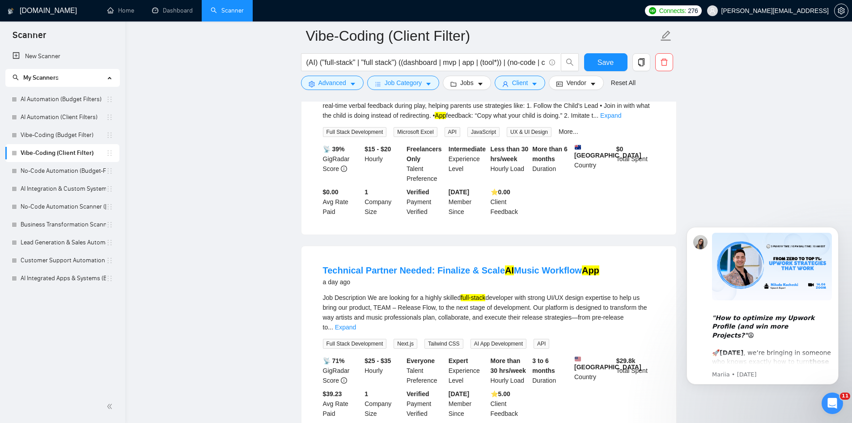
scroll to position [1835, 0]
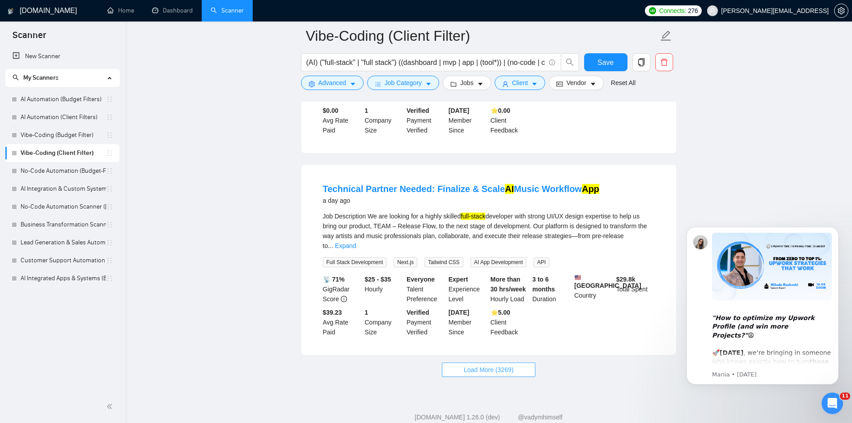
click at [502, 362] on button "Load More (3269)" at bounding box center [489, 369] width 94 height 14
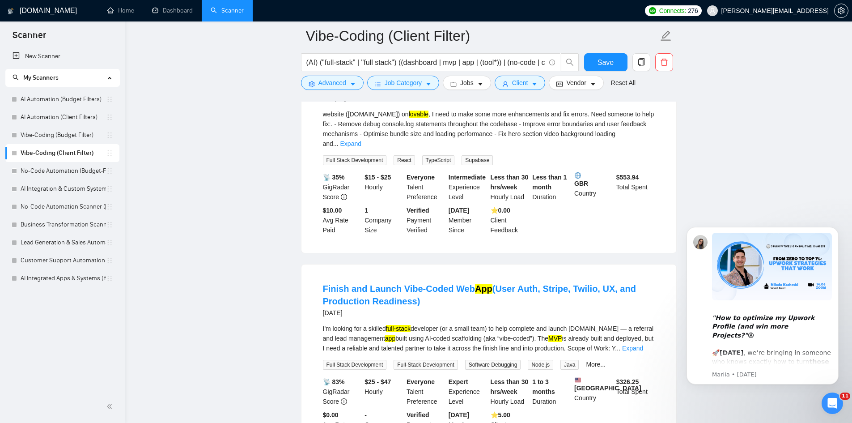
scroll to position [2148, 0]
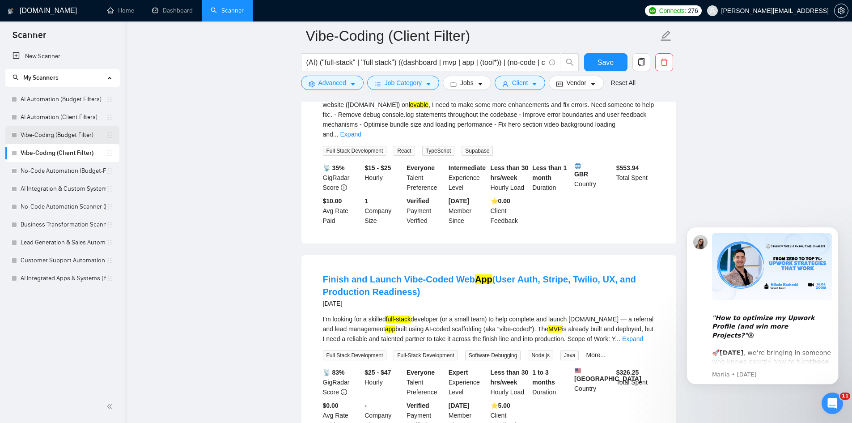
click at [77, 134] on link "Vibe-Coding (Budget Filter)" at bounding box center [63, 135] width 85 height 18
click at [583, 56] on div "Save" at bounding box center [606, 64] width 47 height 22
click at [593, 57] on button "Save" at bounding box center [605, 62] width 43 height 18
click at [60, 134] on link "Vibe-Coding (Budget Filter)" at bounding box center [63, 135] width 85 height 18
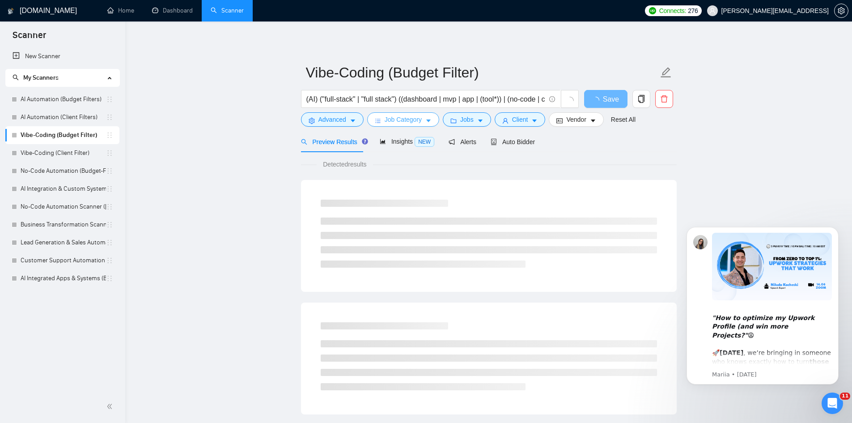
click at [409, 123] on span "Job Category" at bounding box center [403, 120] width 37 height 10
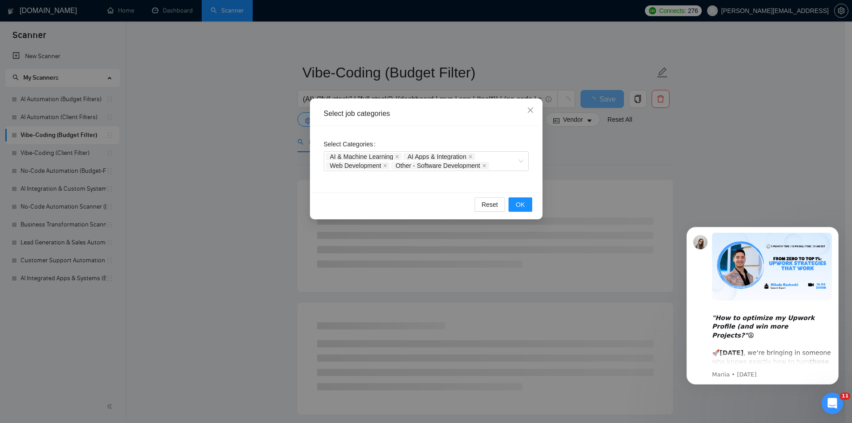
click at [668, 144] on div "Select job categories Select Categories AI & Machine Learning AI Apps & Integra…" at bounding box center [426, 211] width 852 height 423
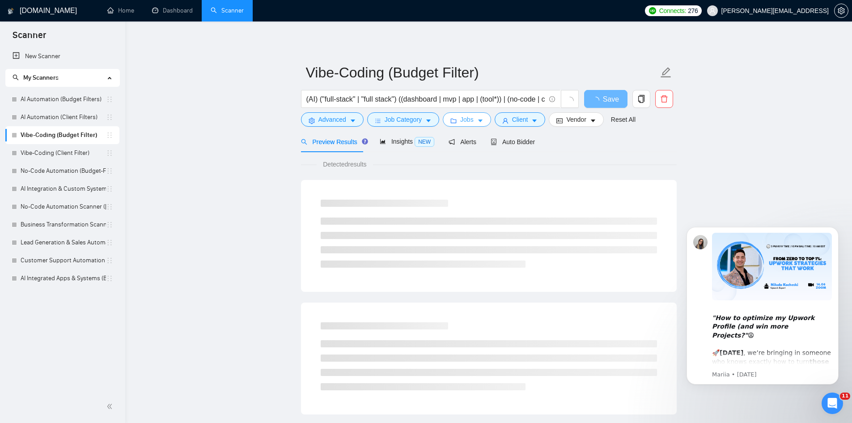
click at [462, 121] on span "Jobs" at bounding box center [466, 120] width 13 height 10
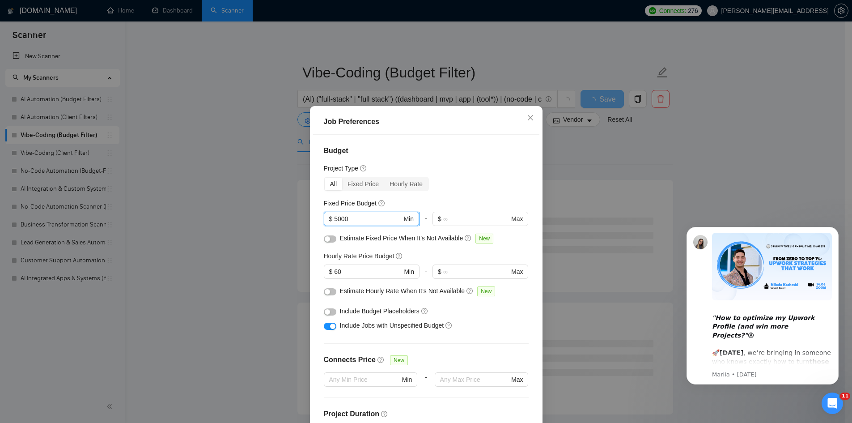
click at [379, 221] on input "5000" at bounding box center [368, 219] width 68 height 10
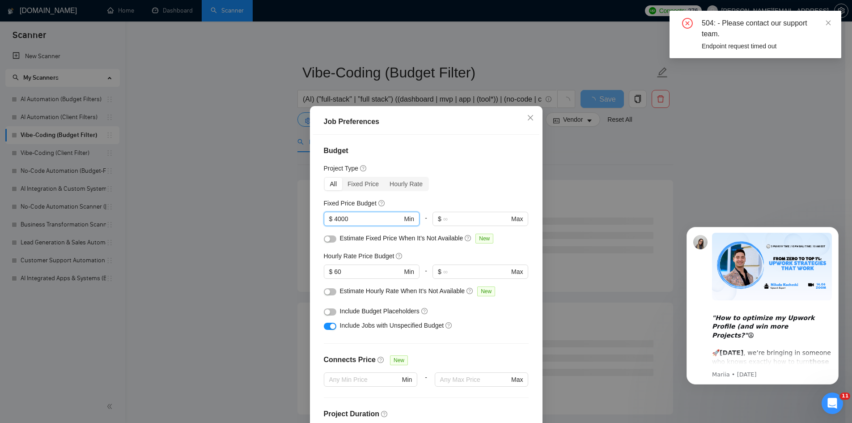
type input "4000"
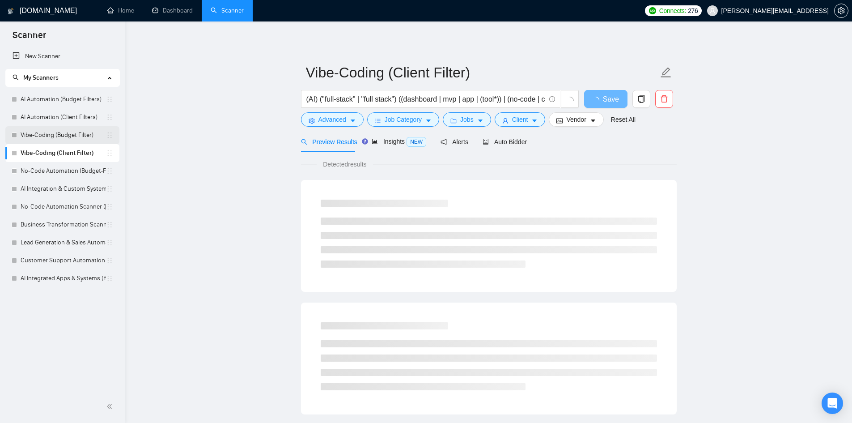
click at [54, 136] on link "Vibe-Coding (Budget Filter)" at bounding box center [63, 135] width 85 height 18
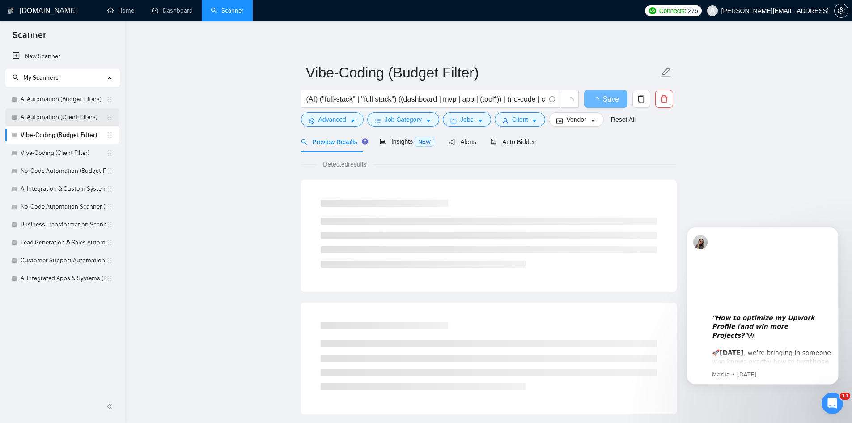
click at [83, 112] on link "AI Automation (Client Filters)" at bounding box center [63, 117] width 85 height 18
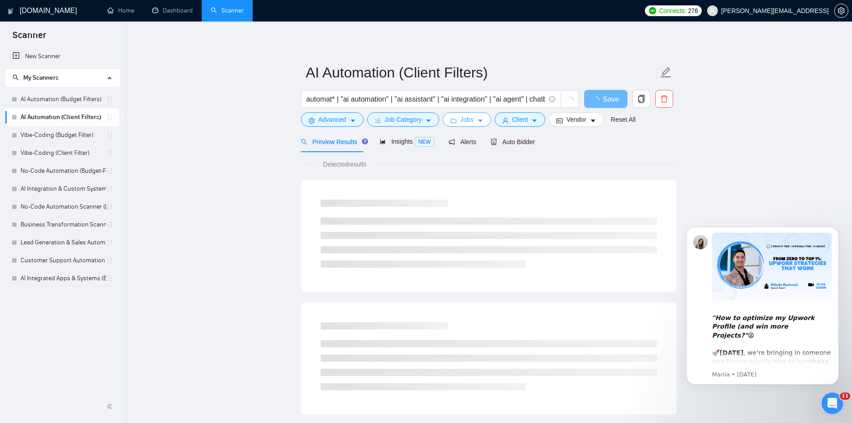
click at [464, 121] on span "Jobs" at bounding box center [466, 120] width 13 height 10
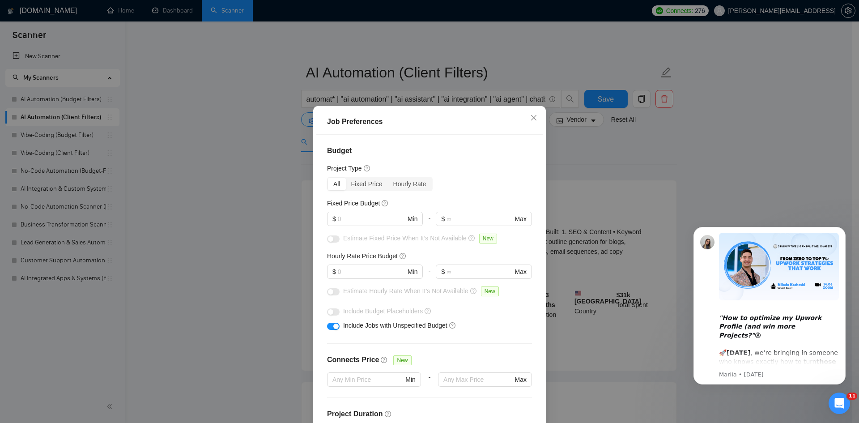
click at [564, 136] on div "Job Preferences Budget Project Type All Fixed Price Hourly Rate Fixed Price Bud…" at bounding box center [429, 211] width 859 height 423
